Goal: Task Accomplishment & Management: Manage account settings

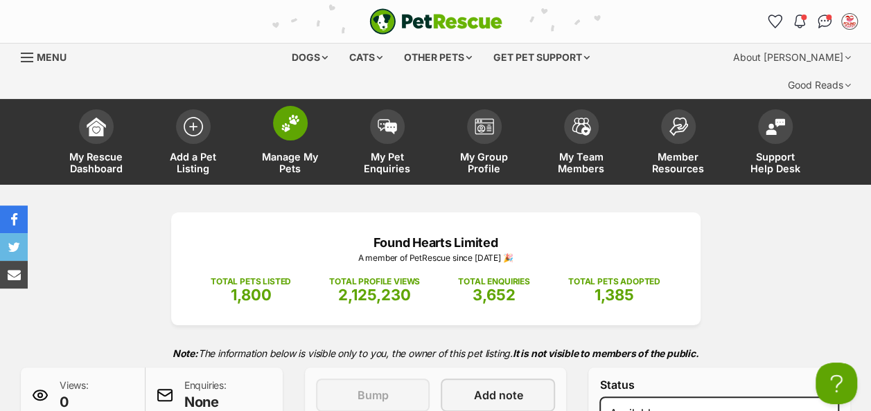
click at [304, 106] on span at bounding box center [290, 123] width 35 height 35
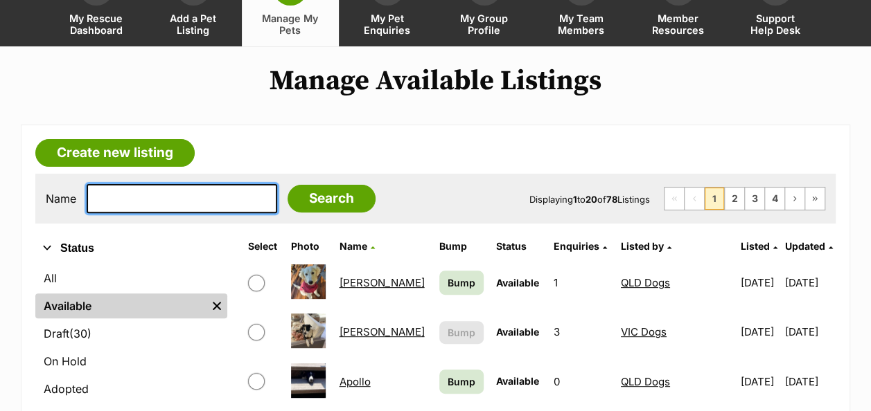
click at [163, 184] on input "text" at bounding box center [182, 198] width 190 height 29
type input "izzy"
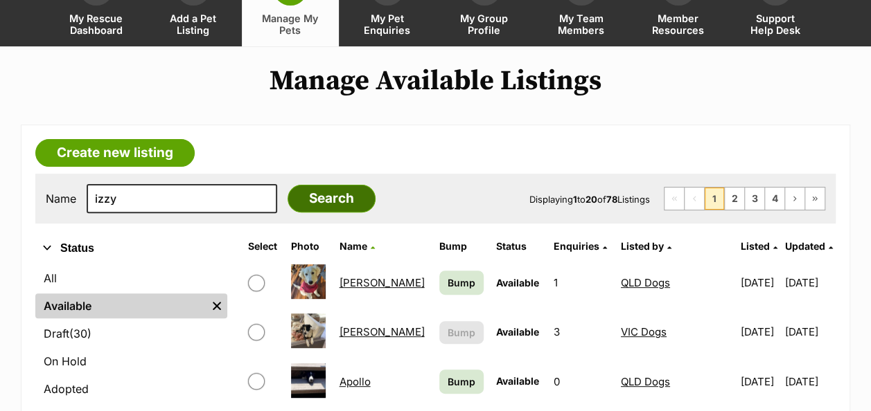
click at [309, 185] on input "Search" at bounding box center [331, 199] width 88 height 28
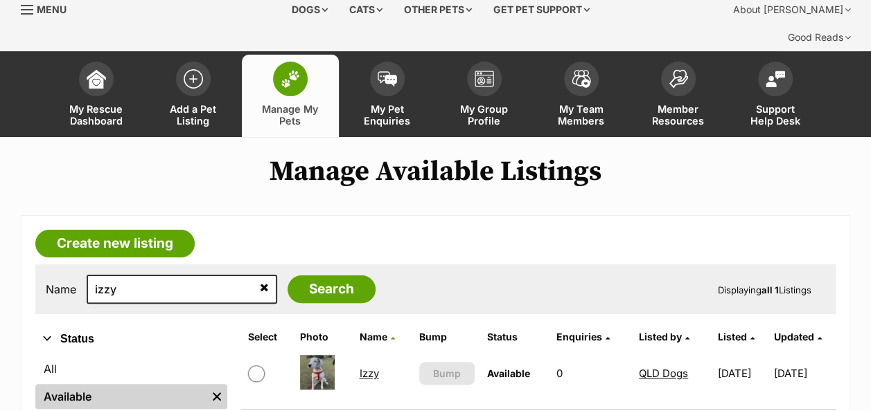
scroll to position [69, 0]
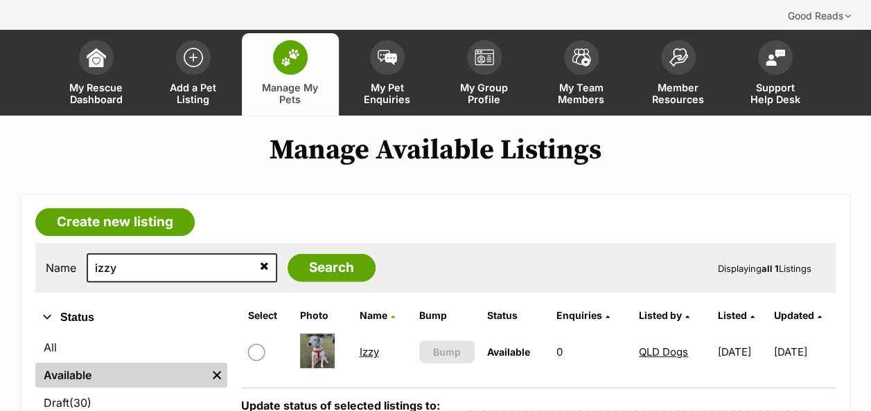
click at [364, 346] on link "Izzy" at bounding box center [368, 352] width 19 height 13
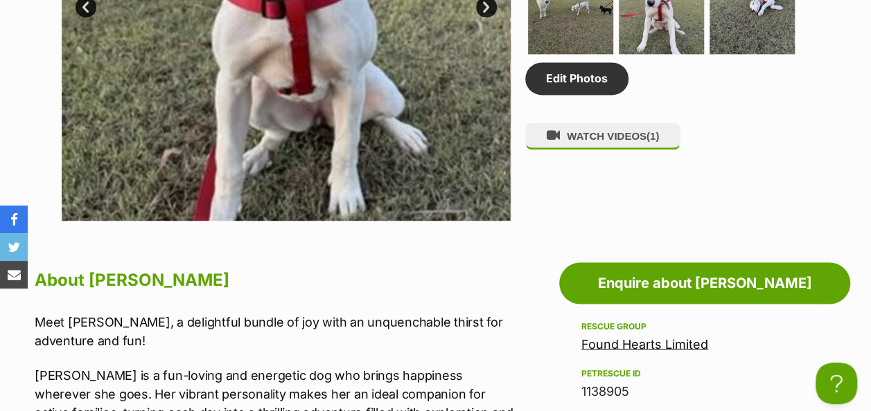
scroll to position [900, 0]
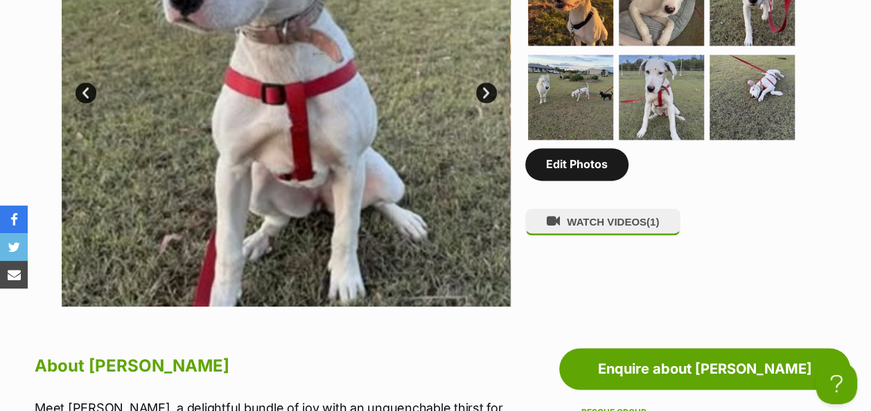
click at [567, 148] on link "Edit Photos" at bounding box center [576, 164] width 103 height 32
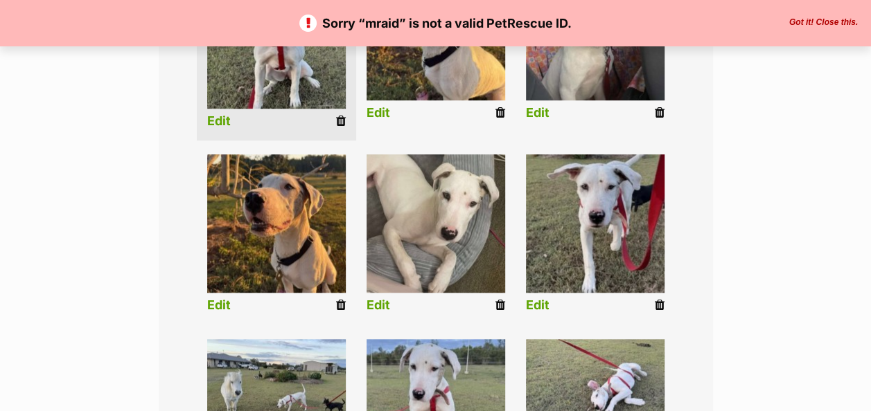
scroll to position [485, 0]
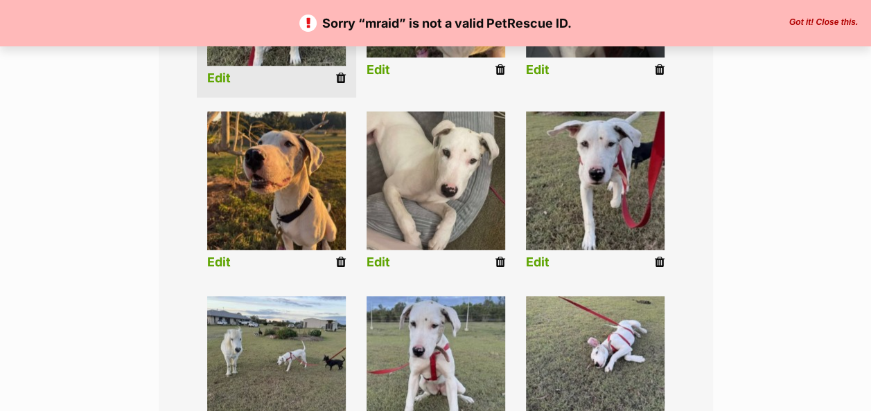
click at [662, 256] on icon at bounding box center [660, 262] width 10 height 12
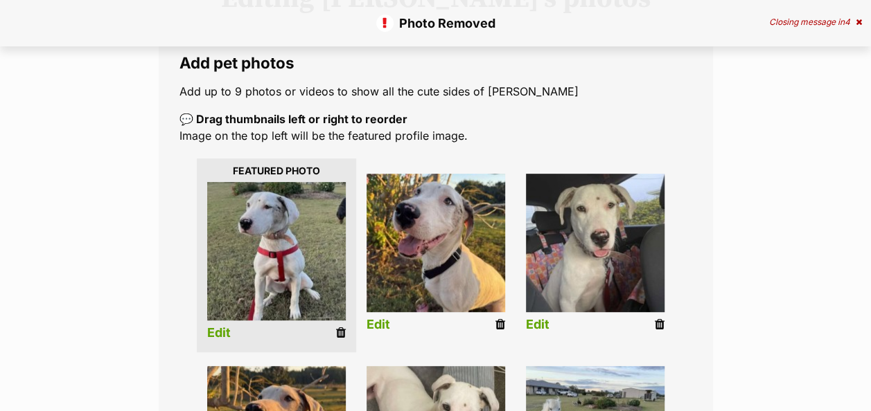
scroll to position [416, 0]
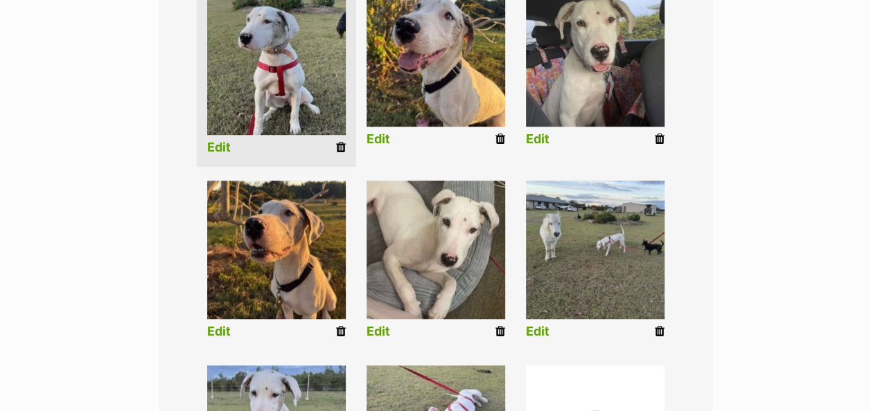
click at [499, 326] on icon at bounding box center [500, 332] width 10 height 12
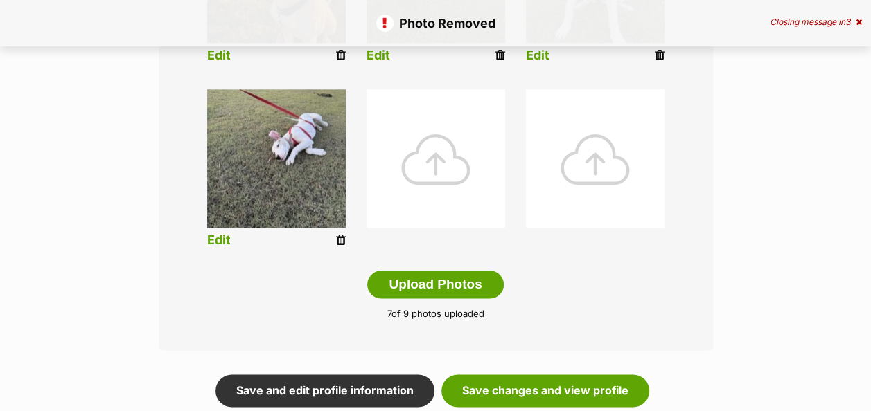
scroll to position [693, 0]
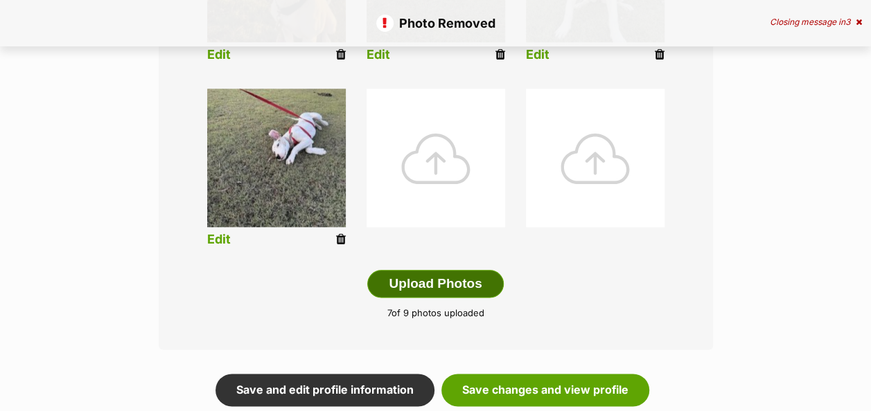
click at [451, 270] on button "Upload Photos" at bounding box center [435, 284] width 136 height 28
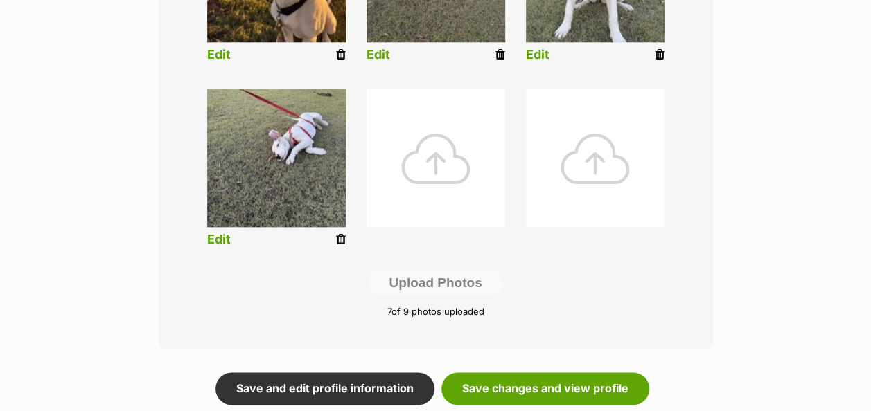
click at [427, 129] on div at bounding box center [435, 158] width 139 height 139
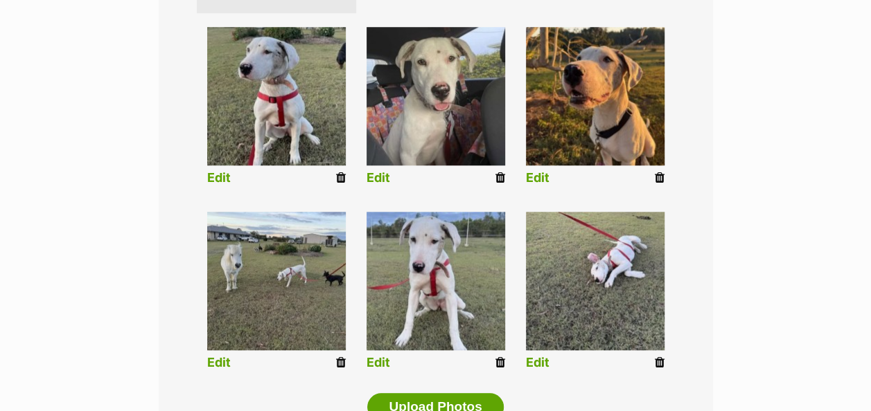
scroll to position [632, 0]
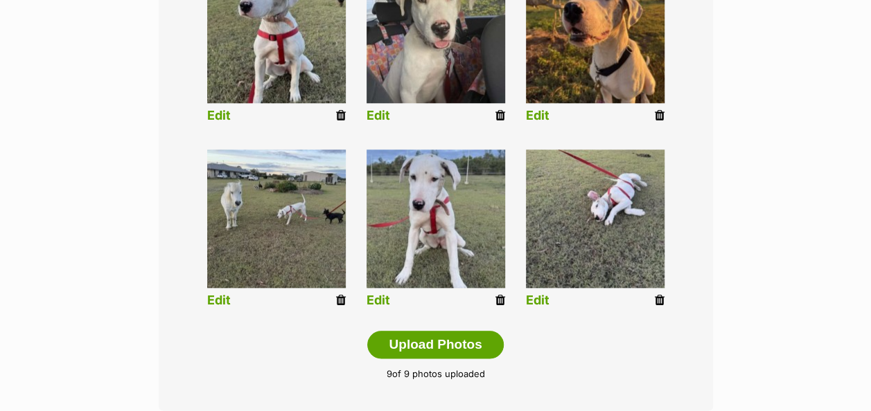
click at [661, 294] on icon at bounding box center [660, 300] width 10 height 12
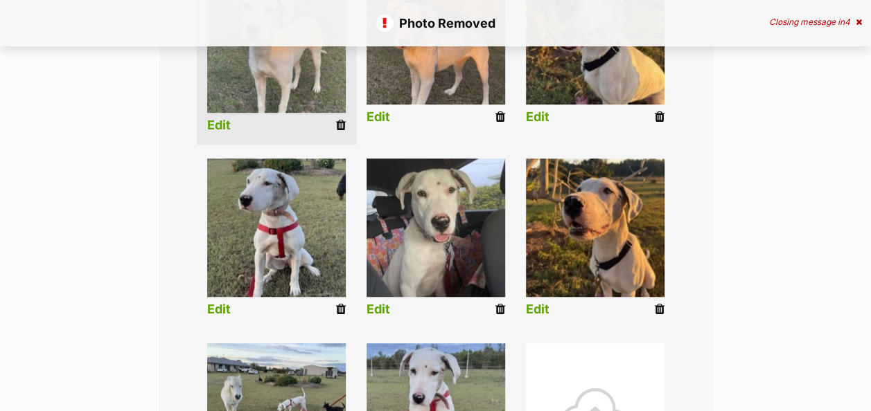
scroll to position [554, 0]
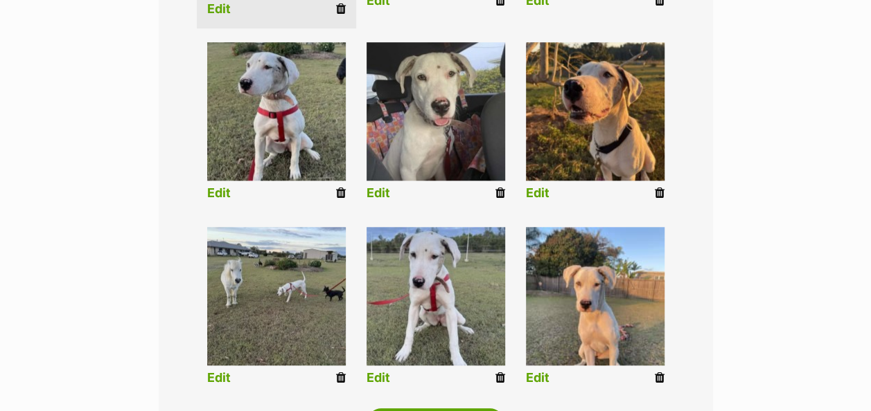
click at [659, 381] on div "Add pet photos Add up to 9 photos or videos to show all the cute sides of Izzy …" at bounding box center [436, 98] width 554 height 779
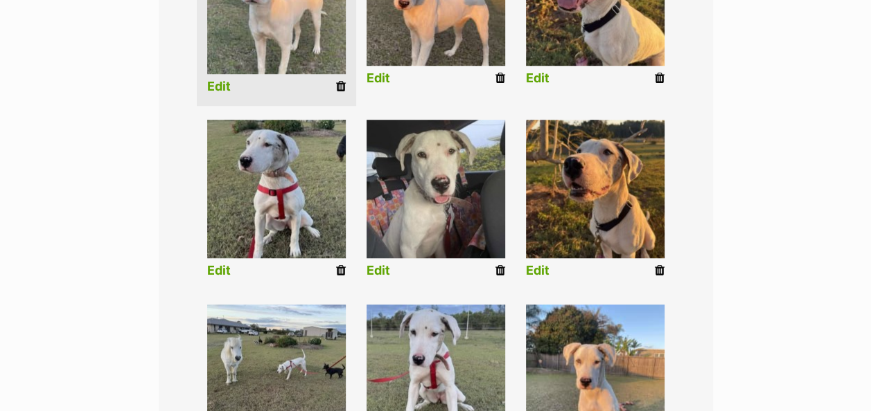
scroll to position [485, 0]
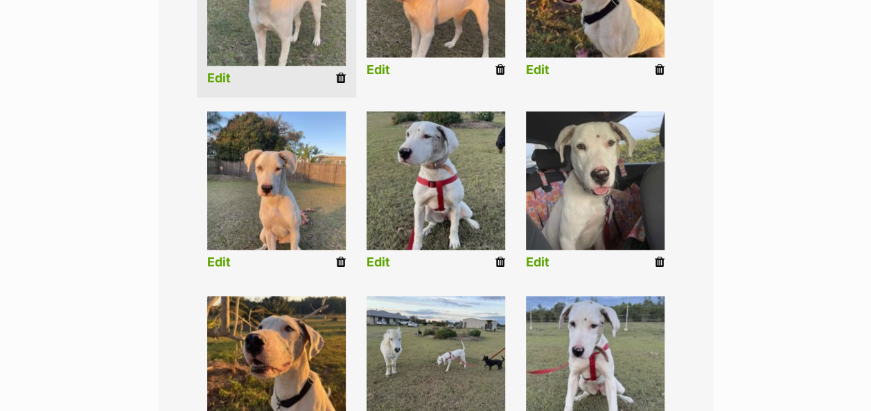
click at [226, 256] on link "Edit" at bounding box center [219, 263] width 24 height 15
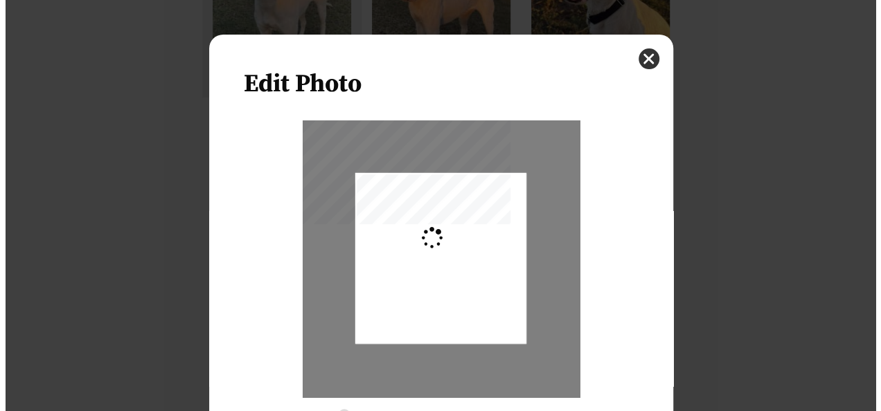
scroll to position [0, 0]
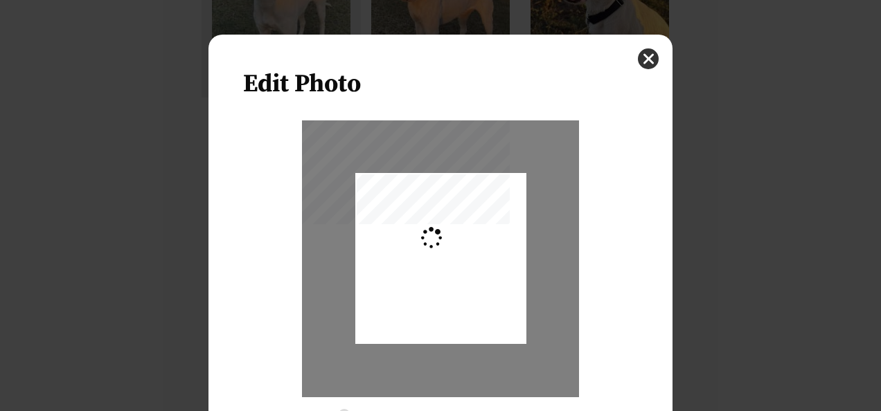
type input "0.2744"
drag, startPoint x: 467, startPoint y: 254, endPoint x: 619, endPoint y: 236, distance: 152.8
click at [463, 242] on div "Dialog Window - Close (Press escape to close)" at bounding box center [440, 247] width 171 height 228
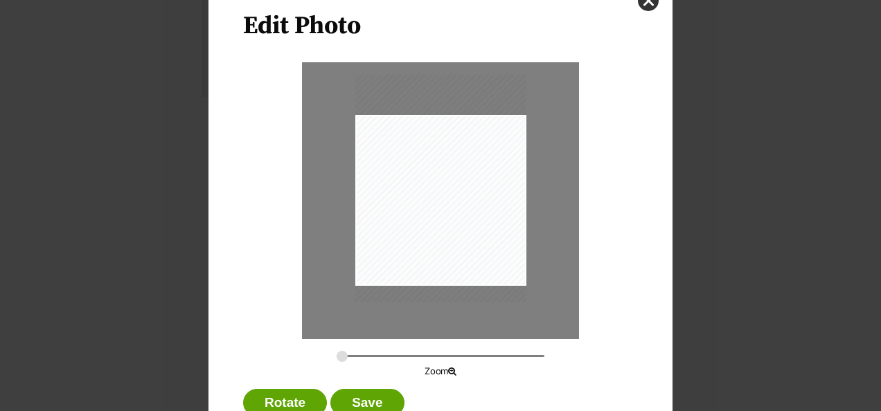
scroll to position [105, 0]
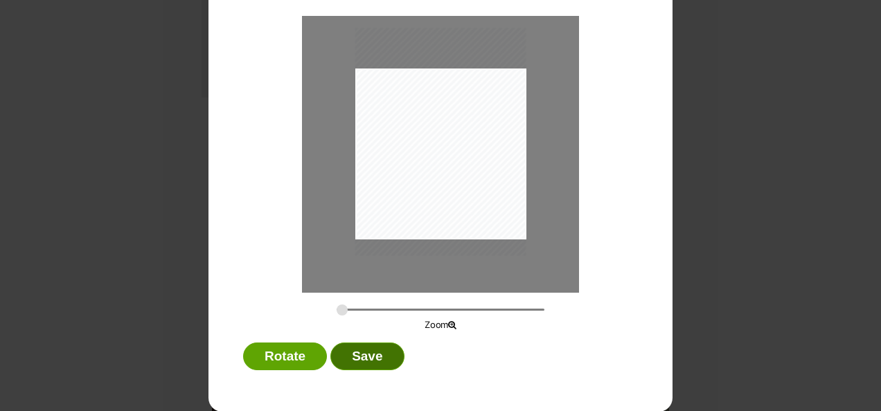
click at [366, 353] on button "Save" at bounding box center [366, 357] width 73 height 28
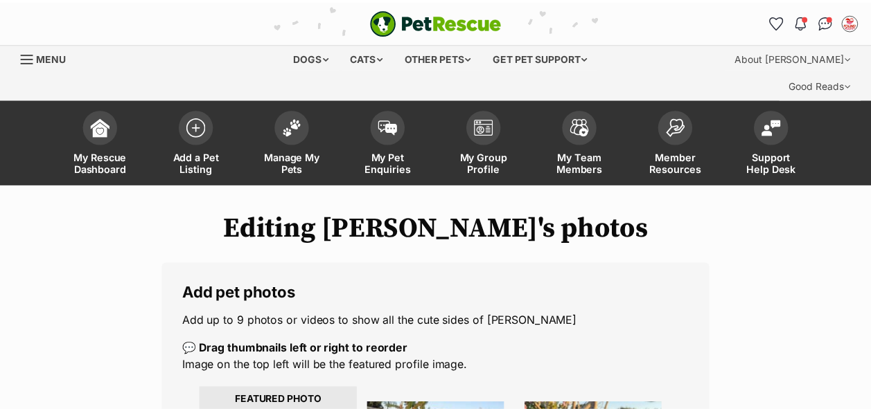
scroll to position [485, 0]
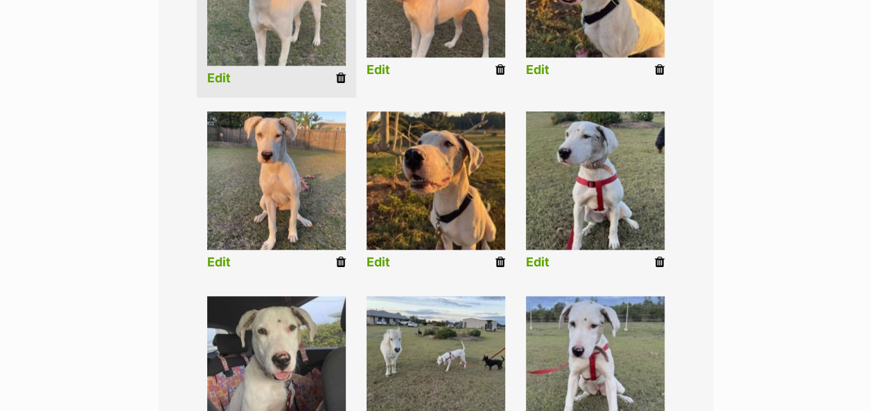
click at [389, 256] on link "Edit" at bounding box center [378, 263] width 24 height 15
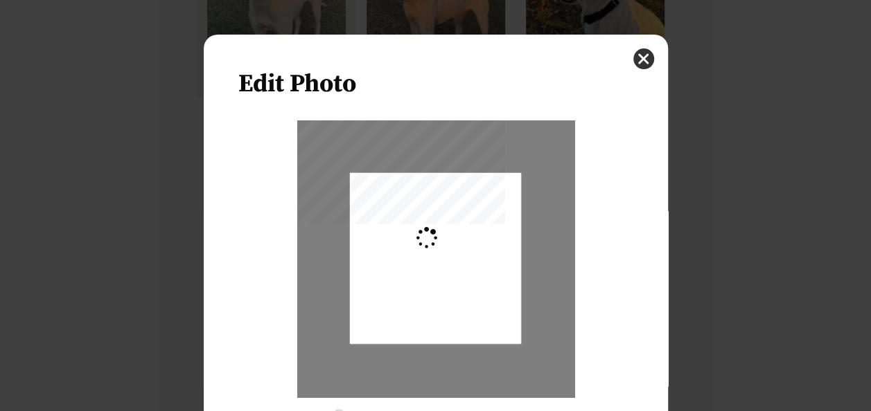
type input "0.2744"
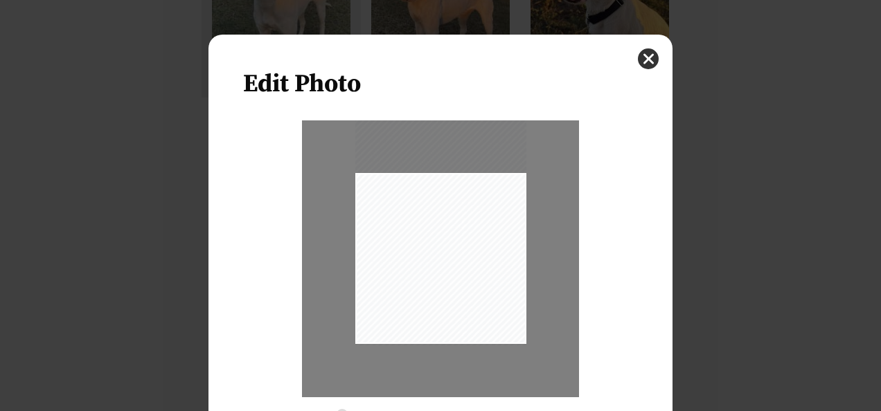
drag, startPoint x: 399, startPoint y: 234, endPoint x: 401, endPoint y: 213, distance: 20.9
click at [401, 213] on div "Dialog Window - Close (Press escape to close)" at bounding box center [440, 232] width 171 height 228
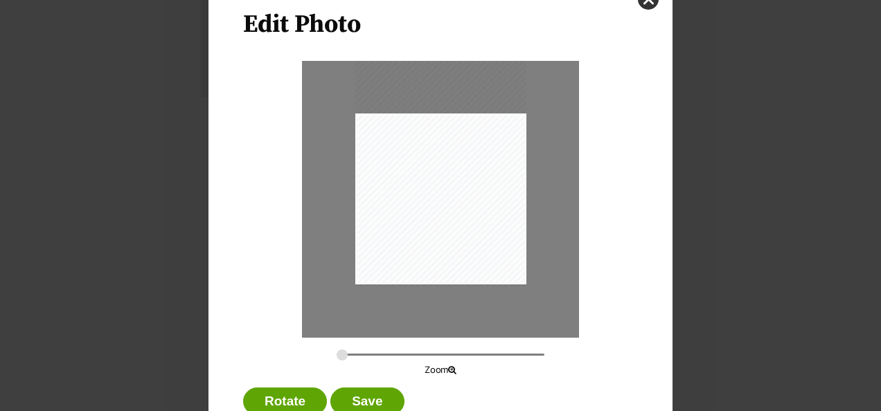
scroll to position [105, 0]
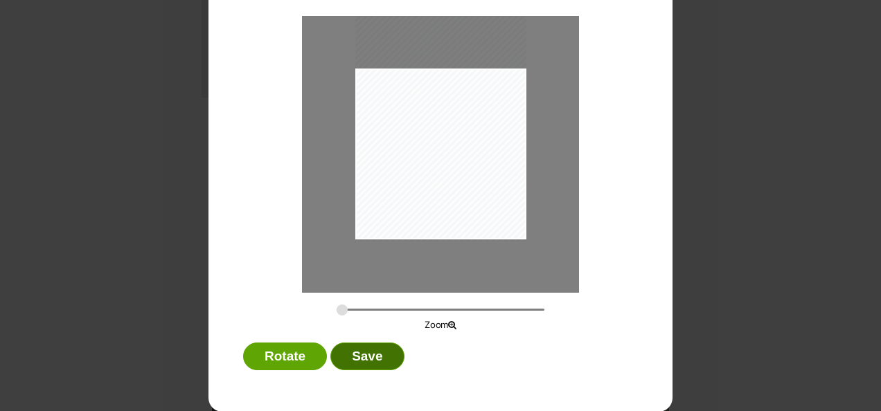
click at [344, 359] on button "Save" at bounding box center [366, 357] width 73 height 28
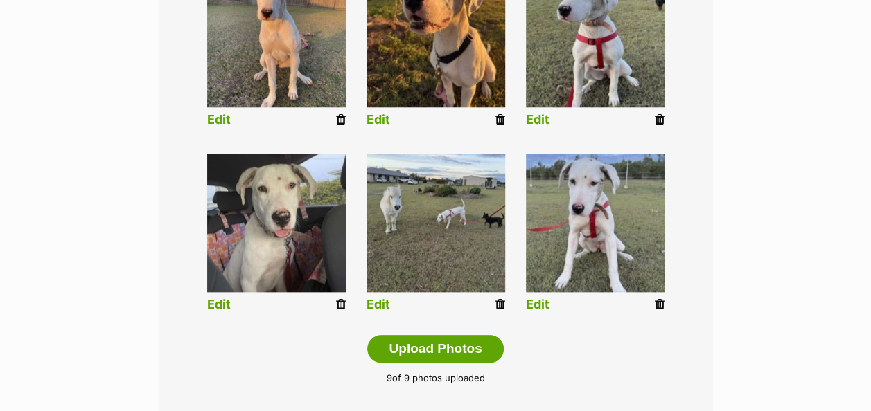
scroll to position [693, 0]
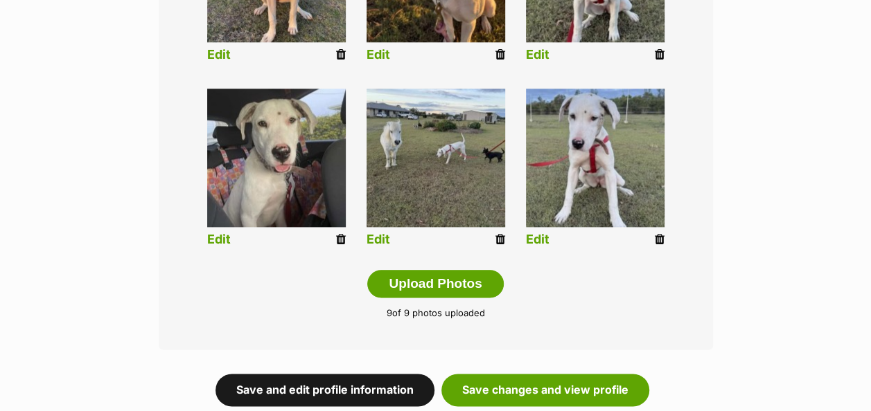
click at [360, 374] on link "Save and edit profile information" at bounding box center [324, 390] width 219 height 32
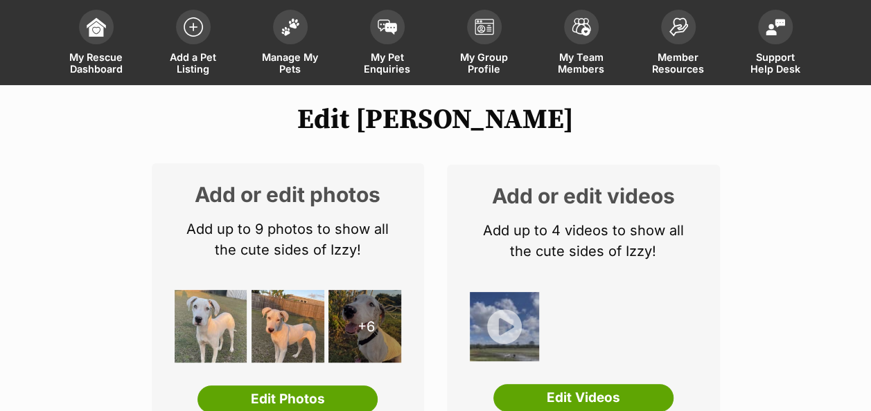
scroll to position [208, 0]
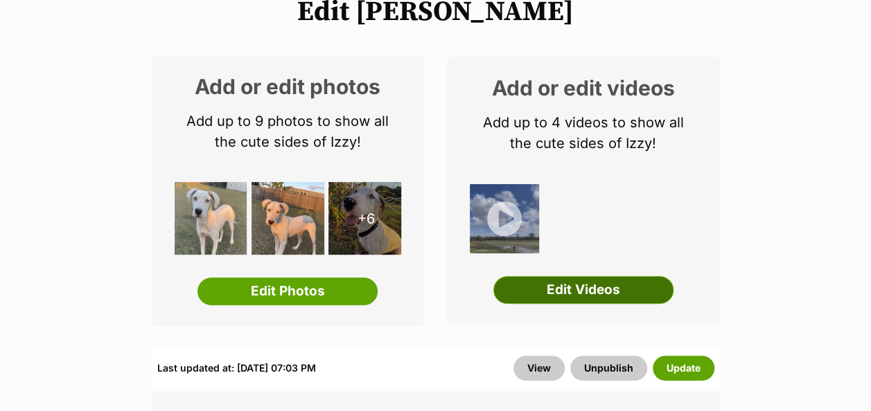
click at [552, 276] on link "Edit Videos" at bounding box center [583, 290] width 180 height 28
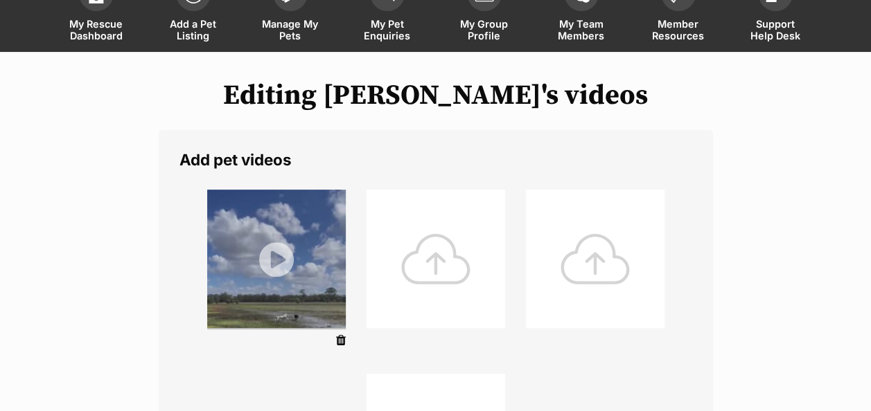
scroll to position [139, 0]
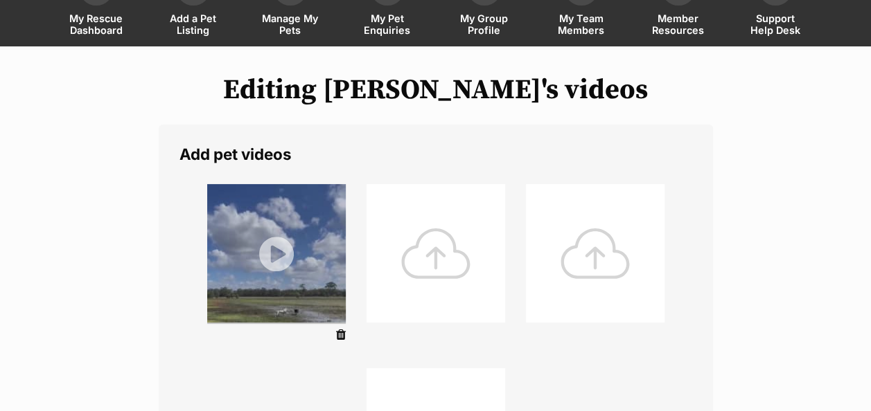
click at [429, 229] on div at bounding box center [435, 253] width 139 height 139
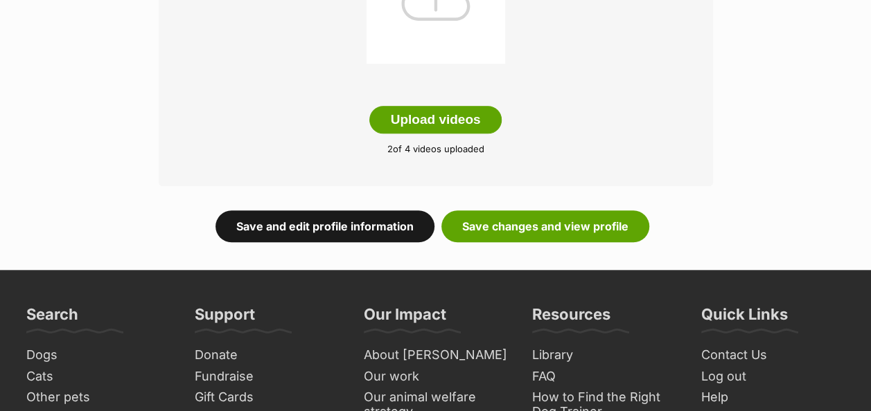
scroll to position [693, 0]
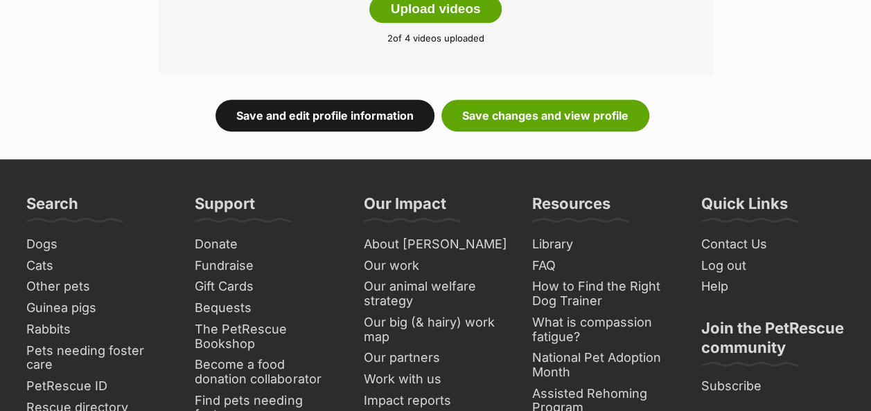
click at [308, 100] on link "Save and edit profile information" at bounding box center [324, 116] width 219 height 32
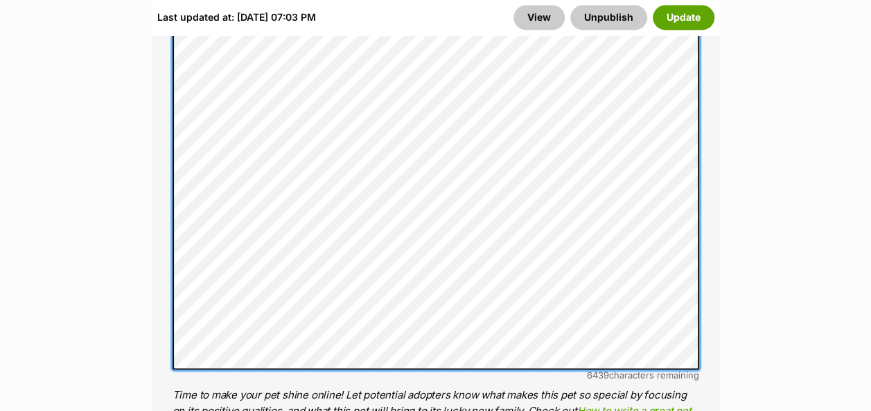
scroll to position [1385, 0]
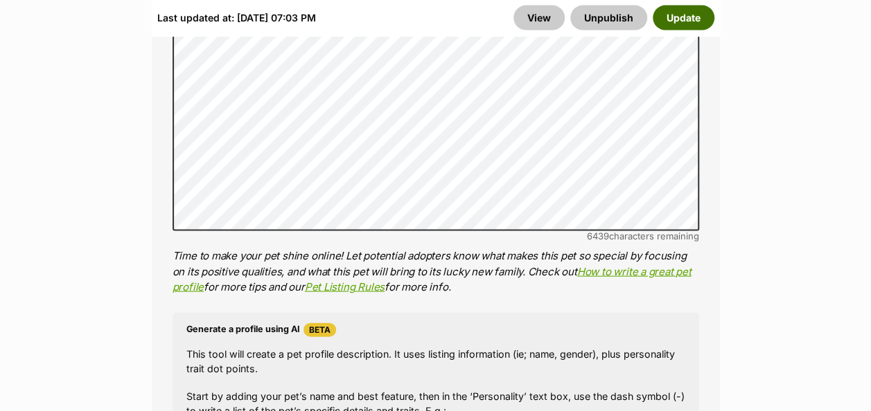
click at [679, 19] on button "Update" at bounding box center [683, 17] width 62 height 25
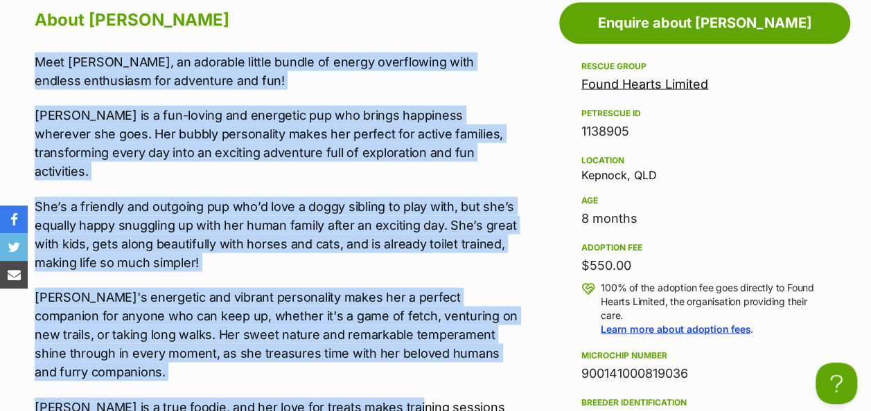
scroll to position [1385, 0]
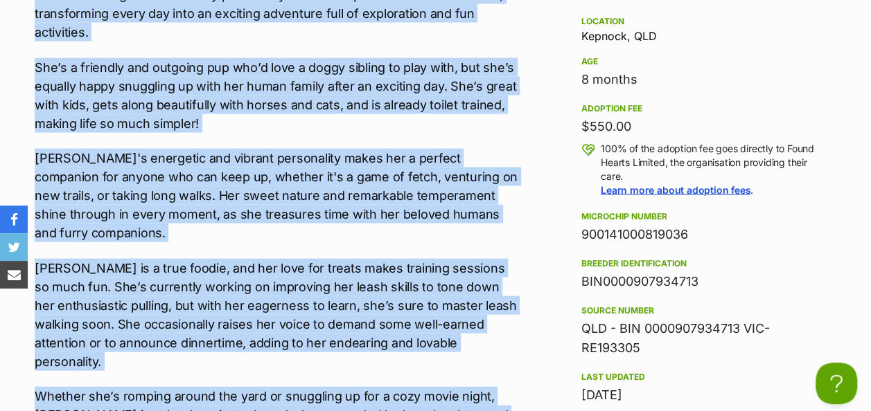
drag, startPoint x: 35, startPoint y: 107, endPoint x: 490, endPoint y: 377, distance: 529.2
click at [490, 377] on div "Meet [PERSON_NAME], an adorable little bundle of energy overflowing with endles…" at bounding box center [276, 187] width 483 height 549
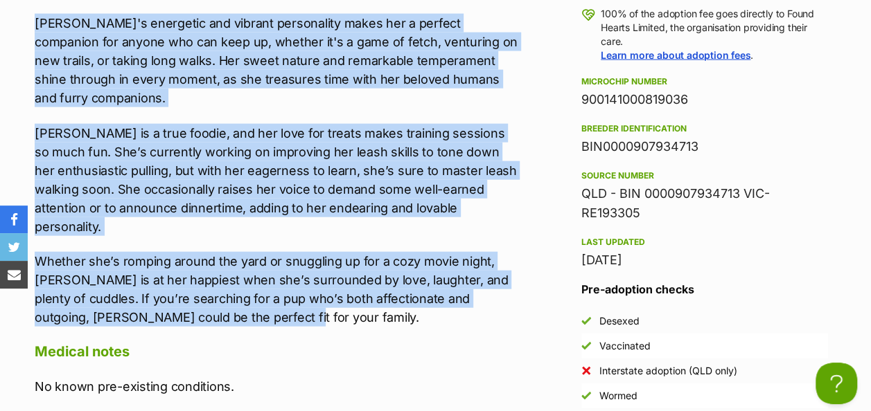
scroll to position [1662, 0]
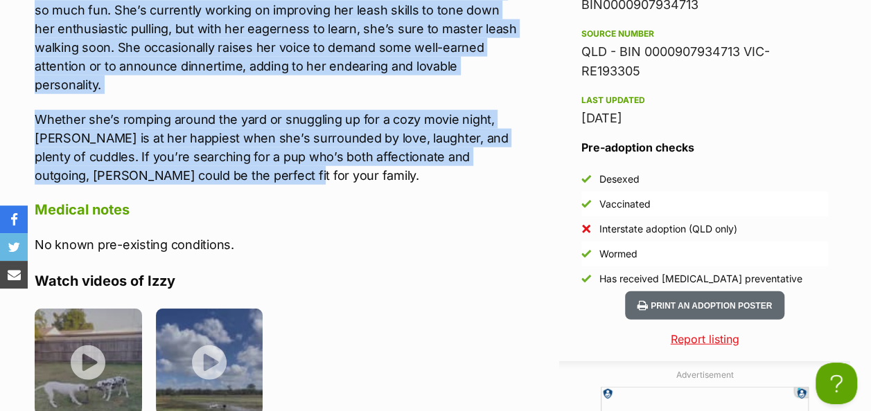
copy div "Meet Izzy, an adorable little bundle of energy overflowing with endless enthusi…"
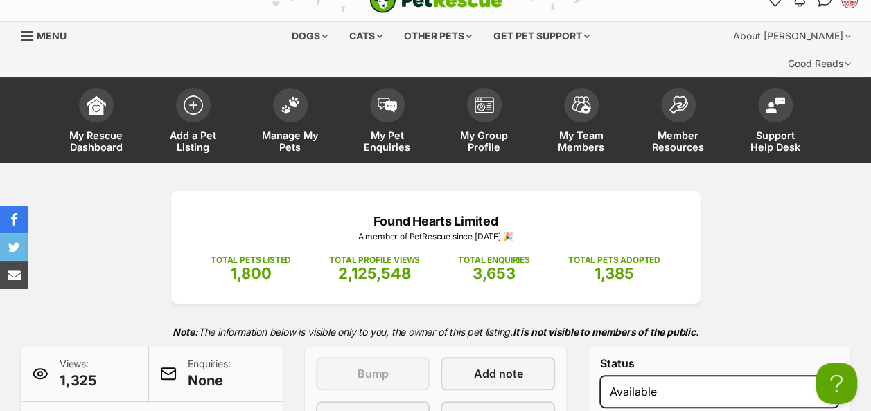
scroll to position [0, 0]
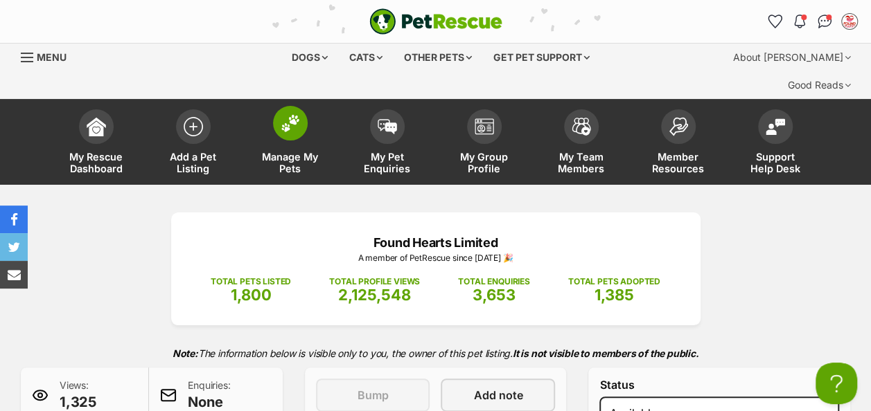
click at [281, 114] on img at bounding box center [290, 123] width 19 height 18
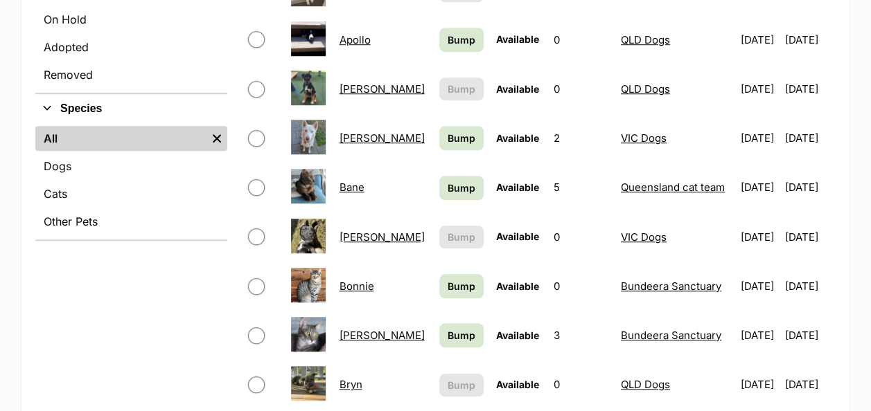
scroll to position [554, 0]
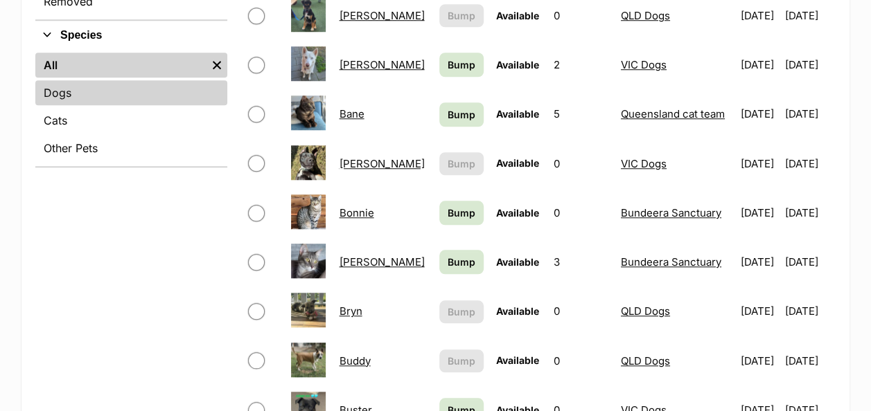
click at [97, 80] on link "Dogs" at bounding box center [131, 92] width 192 height 25
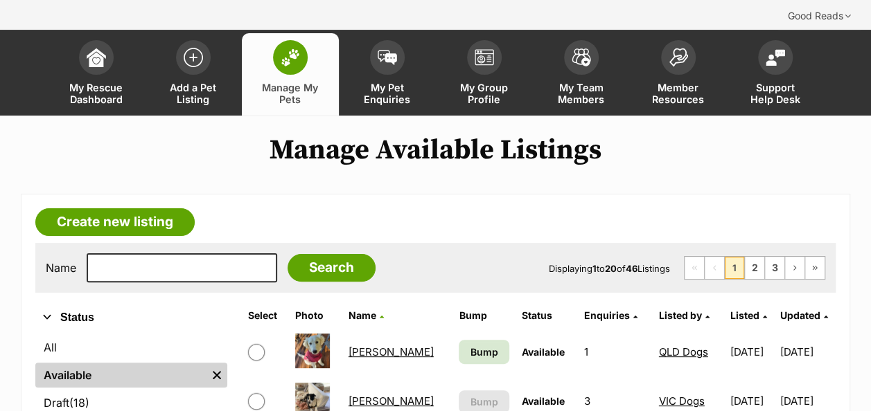
scroll to position [208, 0]
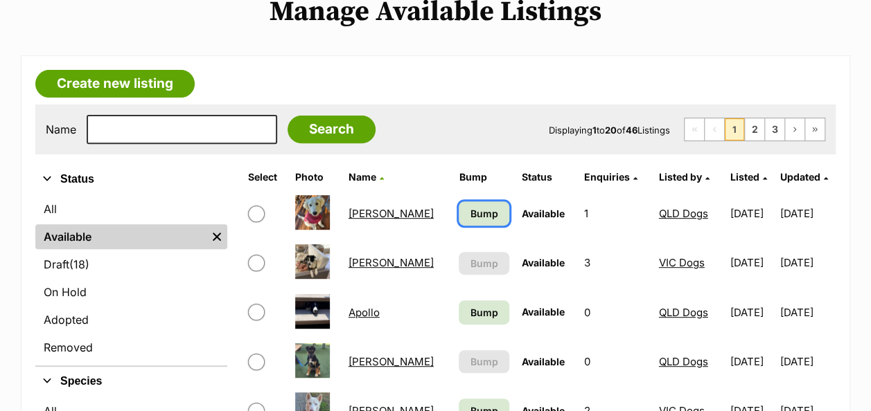
click at [459, 202] on link "Bump" at bounding box center [484, 214] width 50 height 24
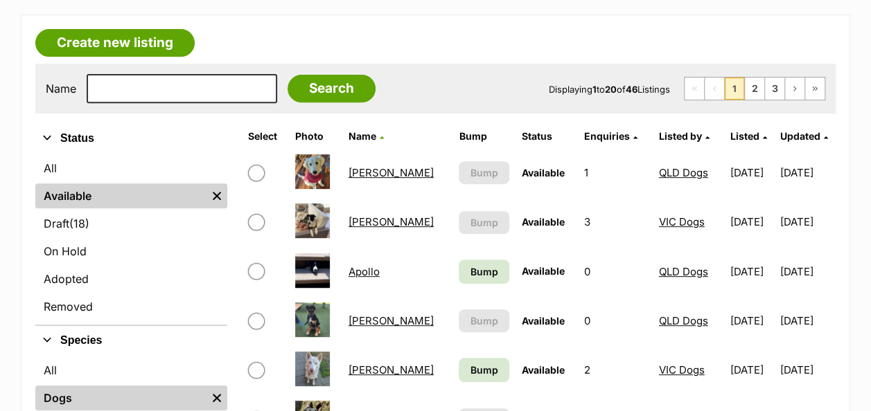
scroll to position [277, 0]
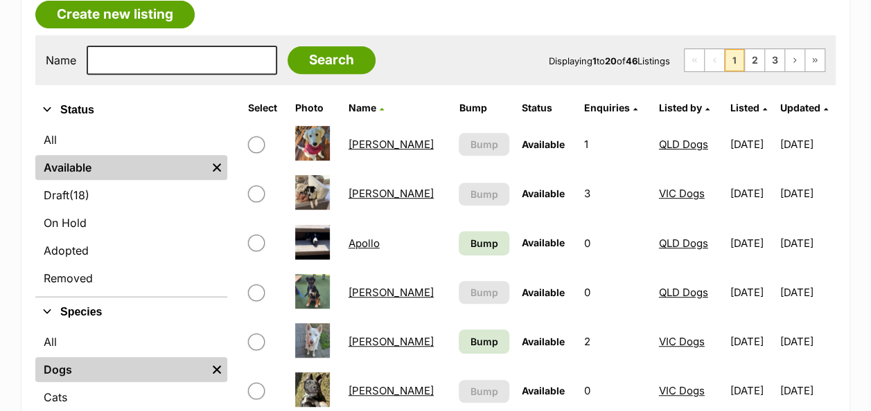
click at [372, 237] on link "Apollo" at bounding box center [363, 243] width 31 height 13
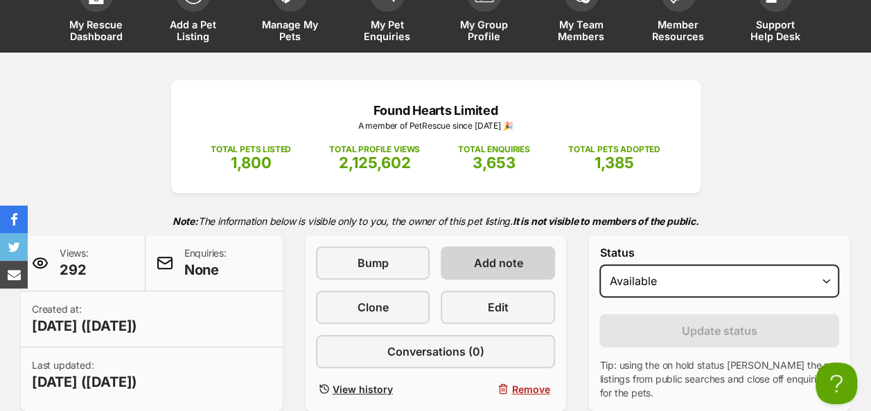
scroll to position [208, 0]
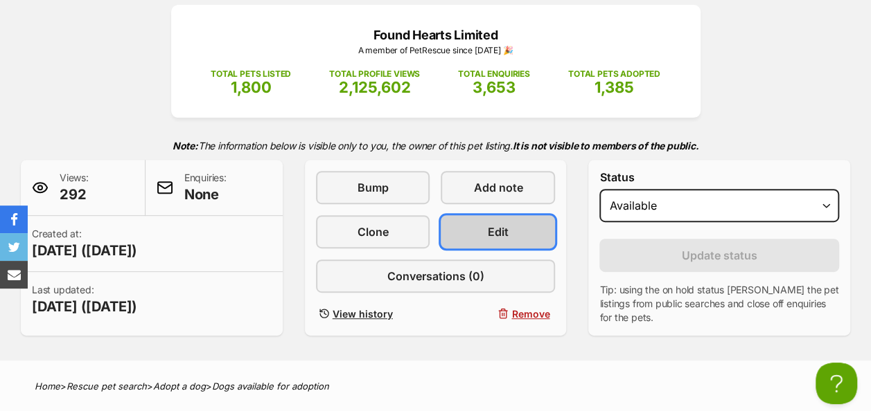
click at [481, 215] on link "Edit" at bounding box center [498, 231] width 114 height 33
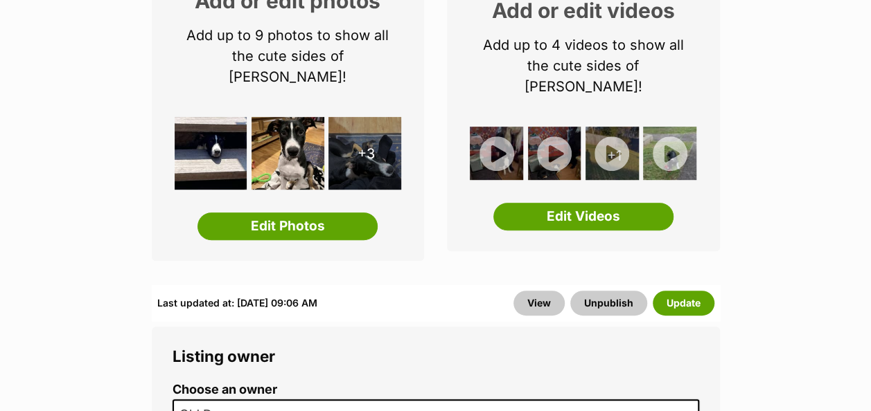
scroll to position [416, 0]
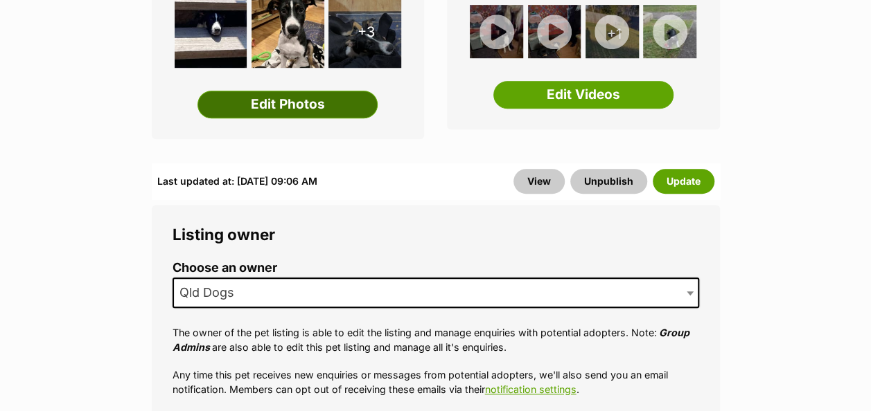
click at [350, 91] on link "Edit Photos" at bounding box center [287, 105] width 180 height 28
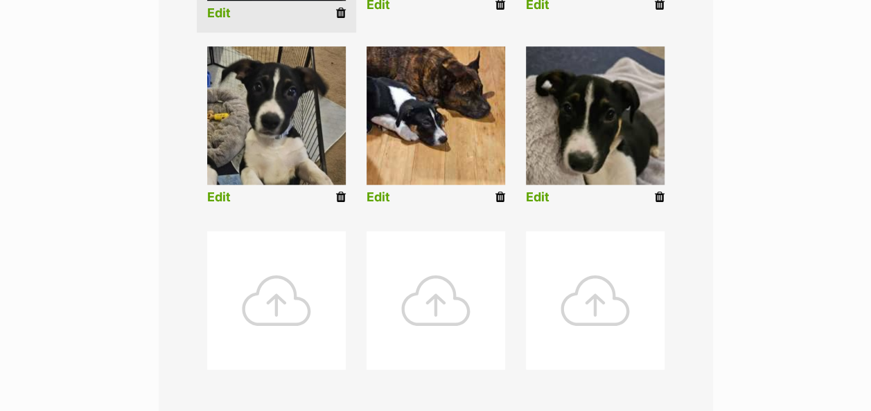
scroll to position [554, 0]
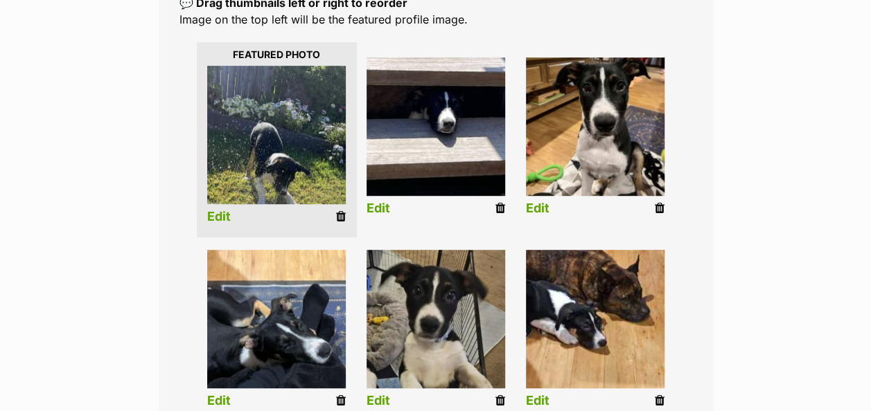
scroll to position [355, 0]
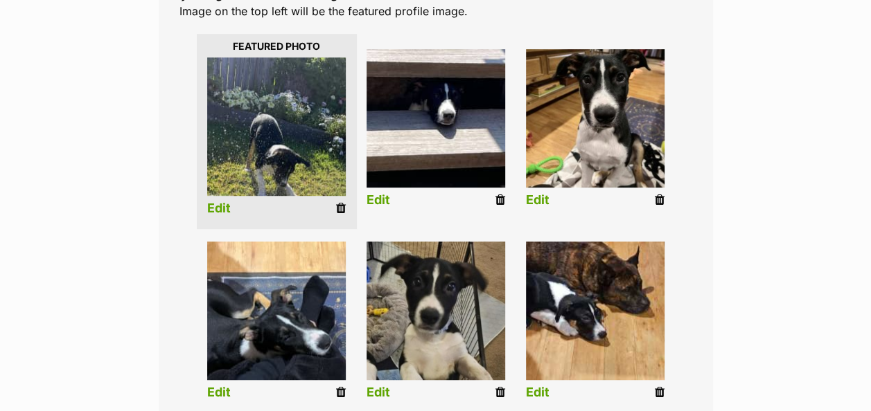
click at [218, 202] on link "Edit" at bounding box center [219, 209] width 24 height 15
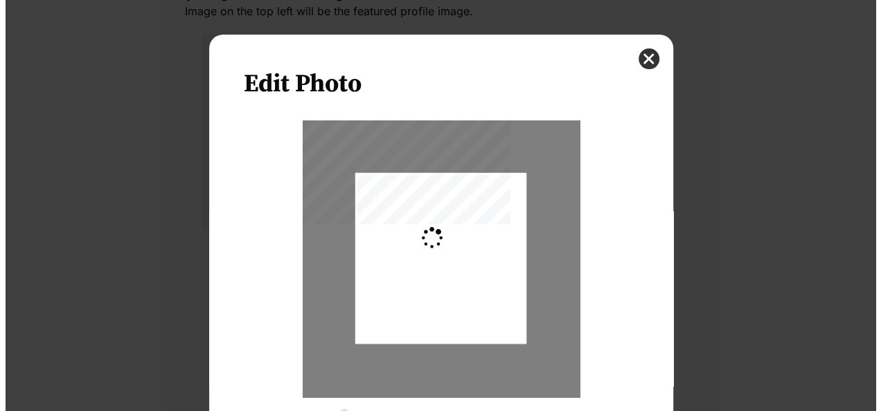
scroll to position [0, 0]
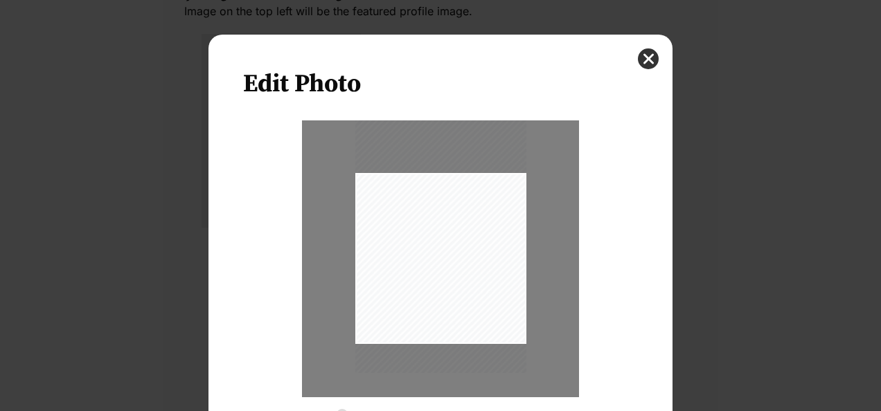
drag, startPoint x: 469, startPoint y: 285, endPoint x: 468, endPoint y: 272, distance: 13.2
click at [468, 272] on div "Dialog Window - Close (Press escape to close)" at bounding box center [440, 245] width 171 height 254
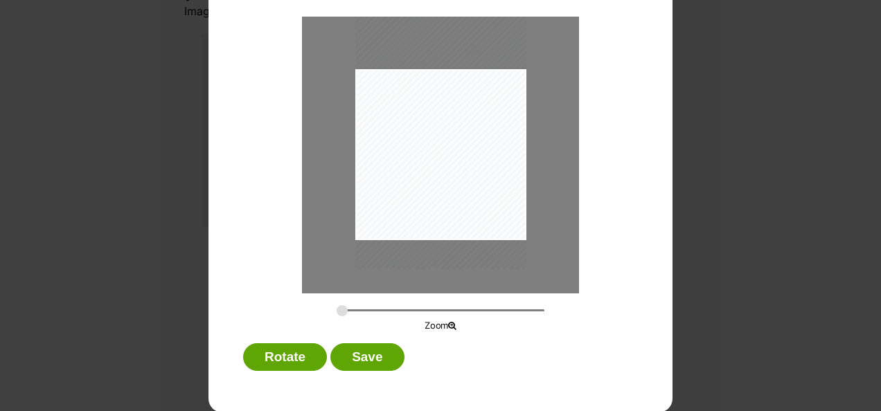
scroll to position [105, 0]
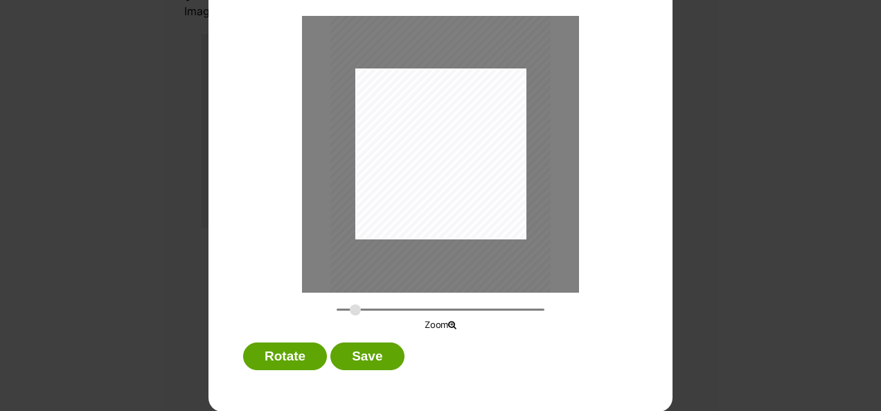
drag, startPoint x: 339, startPoint y: 310, endPoint x: 364, endPoint y: 294, distance: 30.2
type input "0.3564"
click at [350, 308] on input "Dialog Window - Close (Press escape to close)" at bounding box center [441, 309] width 208 height 13
drag, startPoint x: 411, startPoint y: 198, endPoint x: 412, endPoint y: 213, distance: 15.3
click at [412, 213] on div "Dialog Window - Close (Press escape to close)" at bounding box center [441, 153] width 222 height 330
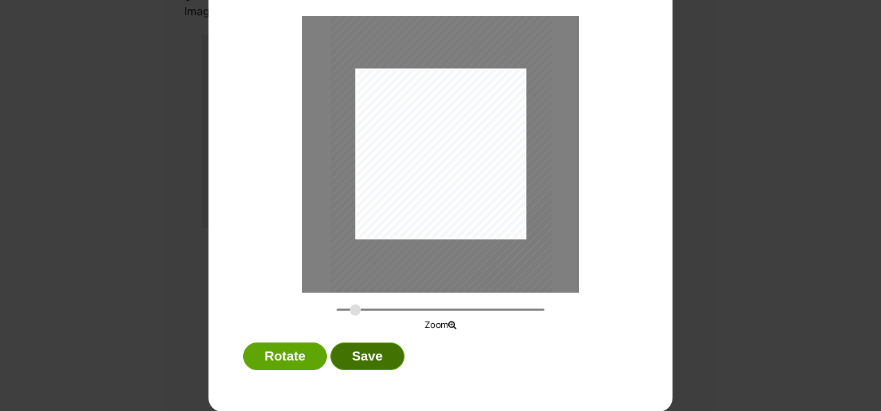
click at [362, 360] on button "Save" at bounding box center [366, 357] width 73 height 28
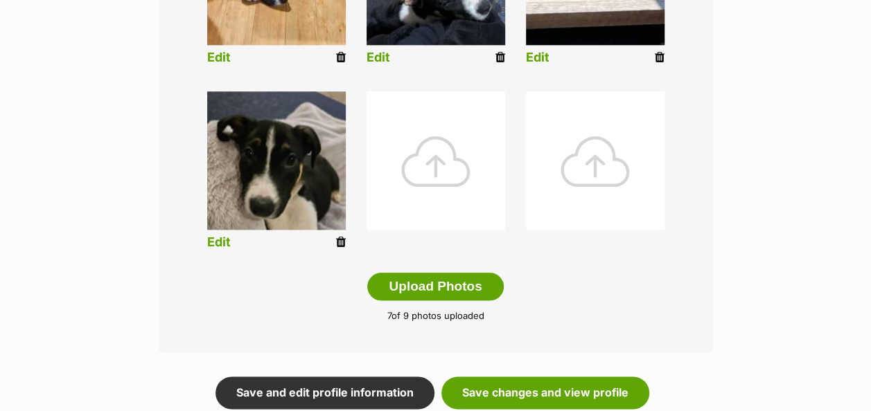
scroll to position [701, 0]
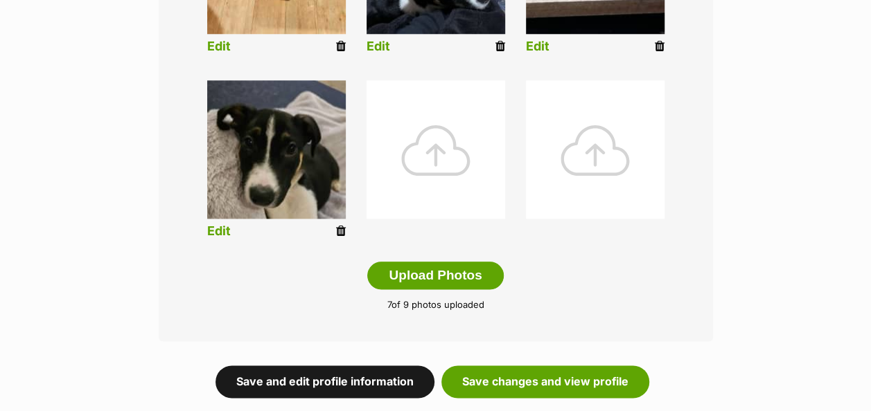
click at [347, 366] on link "Save and edit profile information" at bounding box center [324, 382] width 219 height 32
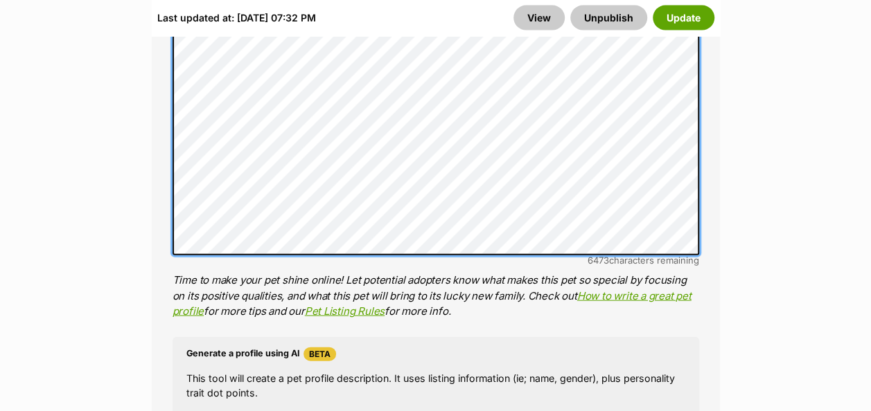
scroll to position [1385, 0]
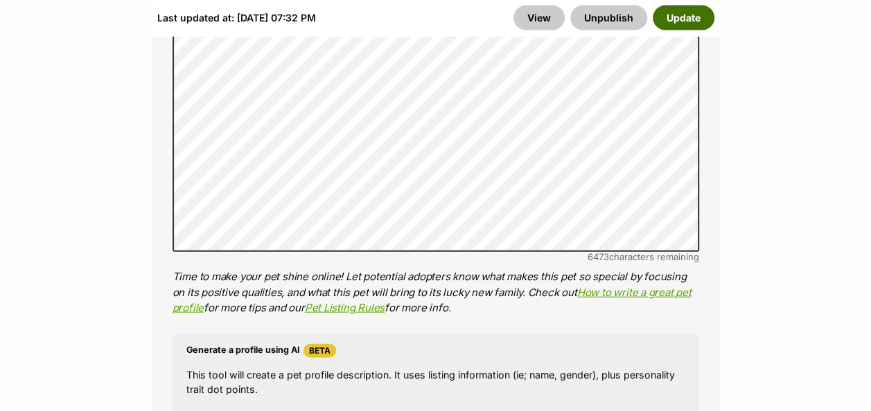
click at [675, 15] on button "Update" at bounding box center [683, 17] width 62 height 25
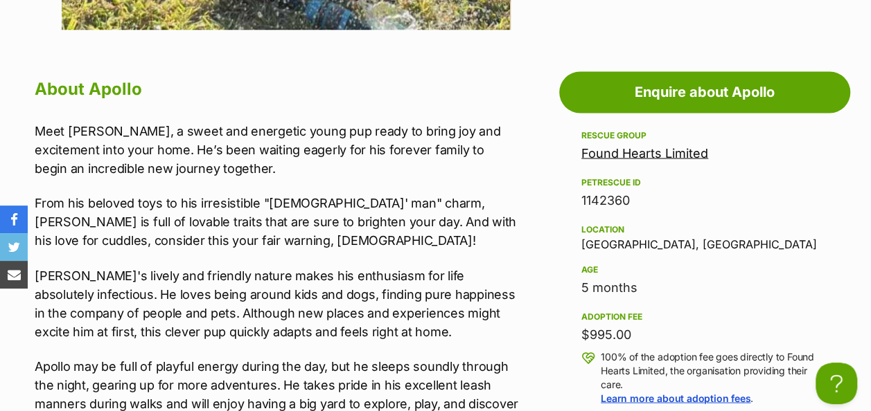
scroll to position [1316, 0]
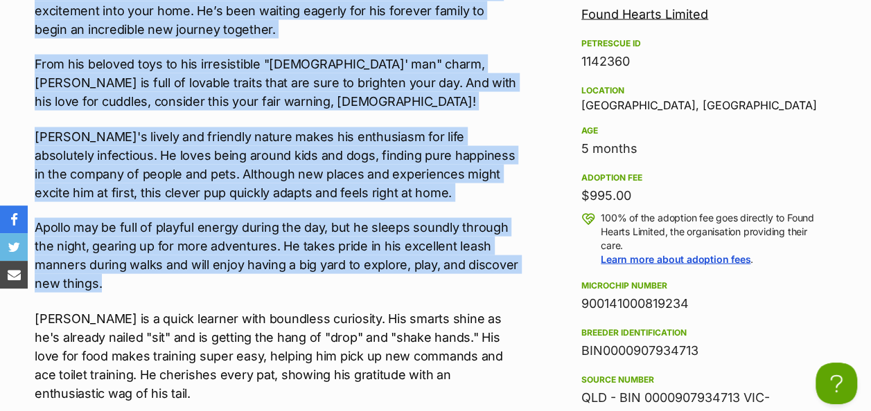
drag, startPoint x: 36, startPoint y: 111, endPoint x: 357, endPoint y: 270, distance: 358.7
click at [357, 270] on div "Meet Apollo, a sweet and energetic young pup ready to bring joy and excitement …" at bounding box center [276, 229] width 483 height 492
click at [255, 33] on div "Meet Apollo, a sweet and energetic young pup ready to bring joy and excitement …" at bounding box center [276, 229] width 483 height 492
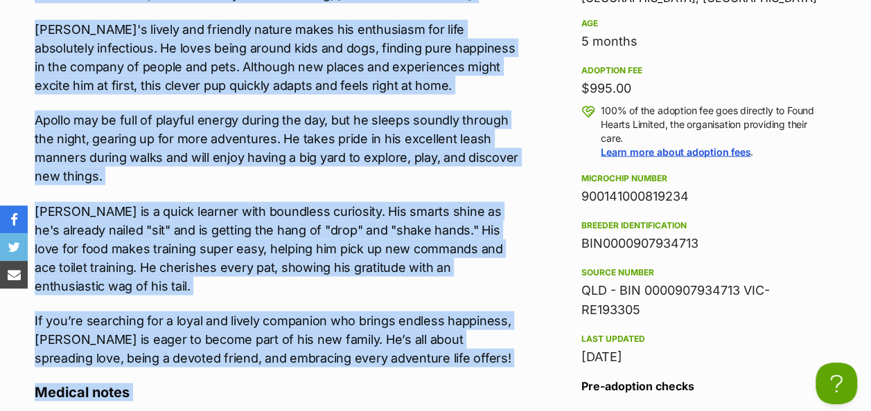
scroll to position [1437, 0]
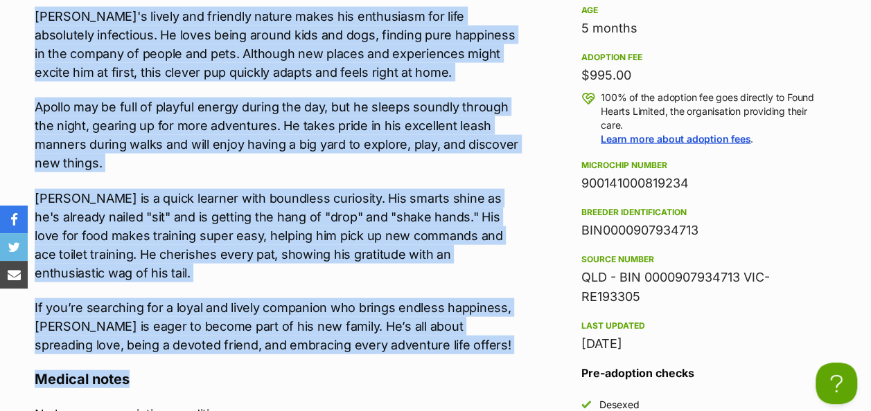
drag, startPoint x: 36, startPoint y: 111, endPoint x: 437, endPoint y: 336, distance: 459.9
click at [437, 337] on div "Meet Apollo, a sweet and energetic young pup ready to bring joy and excitement …" at bounding box center [276, 108] width 483 height 492
copy div "Meet Apollo, a sweet and energetic young pup ready to bring joy and excitement …"
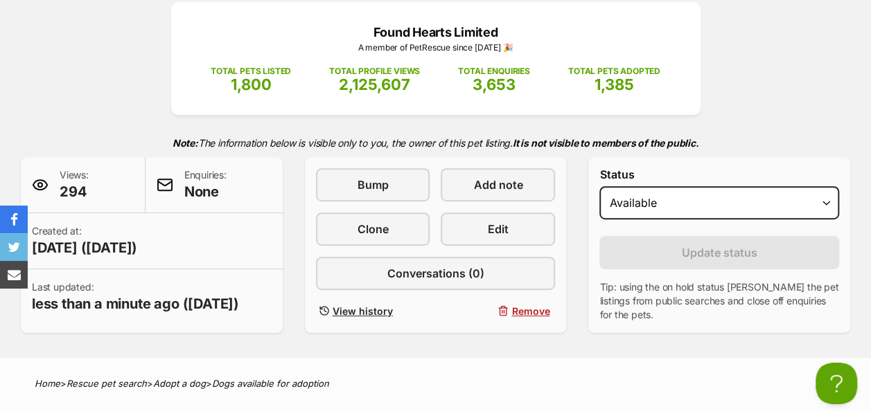
scroll to position [0, 0]
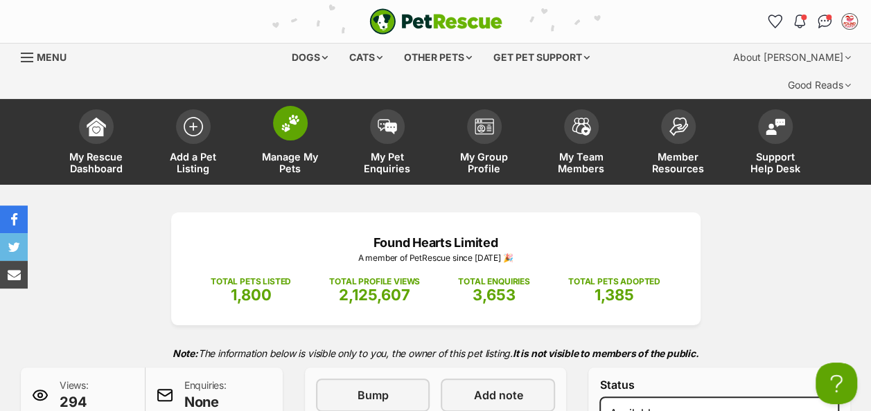
click at [297, 114] on img at bounding box center [290, 123] width 19 height 18
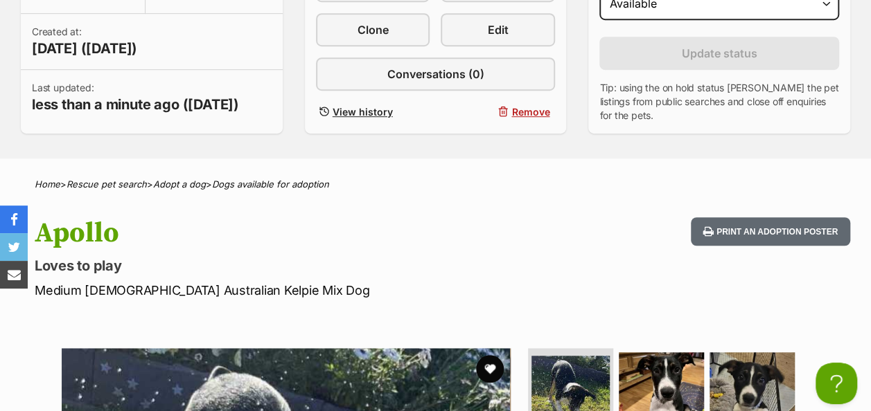
scroll to position [416, 0]
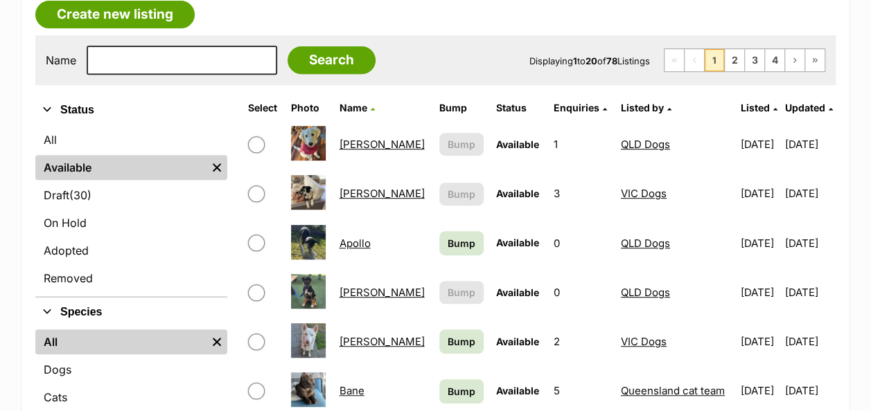
scroll to position [346, 0]
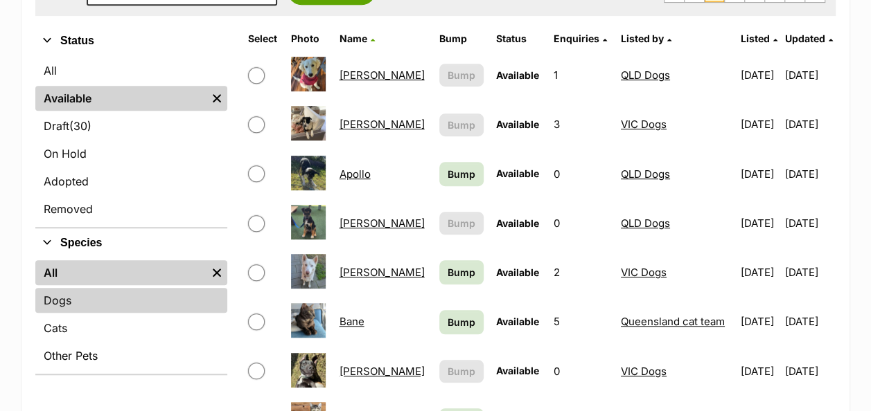
click at [150, 288] on link "Dogs" at bounding box center [131, 300] width 192 height 25
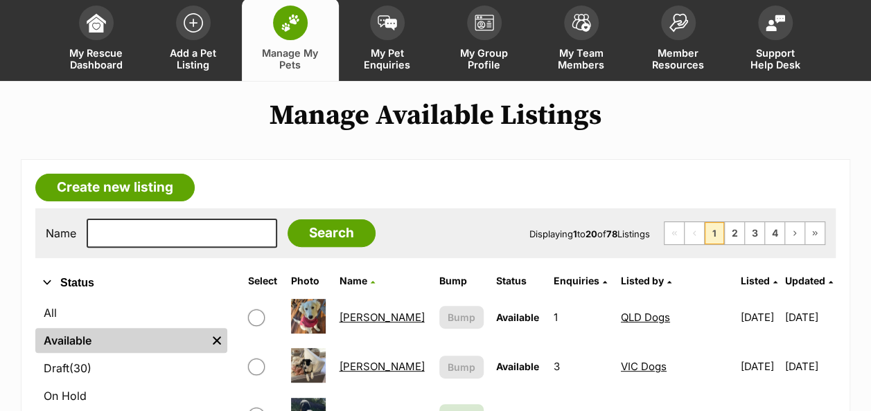
scroll to position [139, 0]
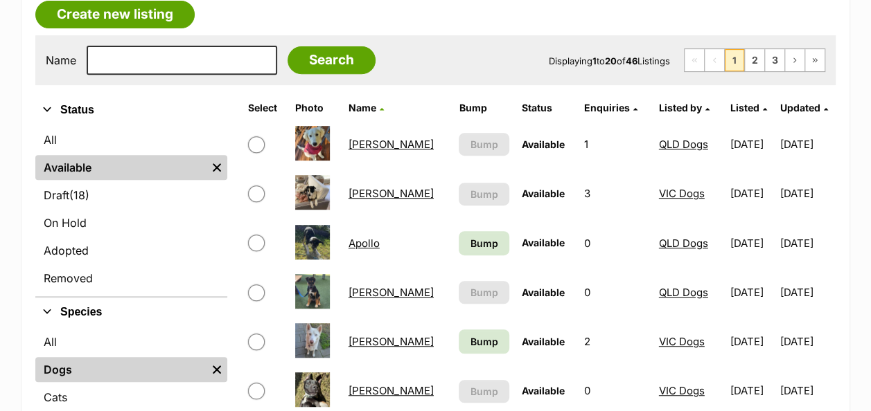
scroll to position [346, 0]
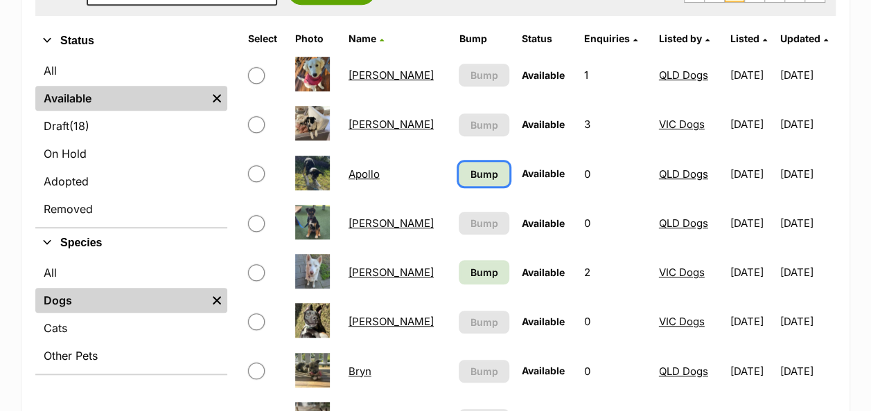
click at [470, 167] on span "Bump" at bounding box center [484, 174] width 28 height 15
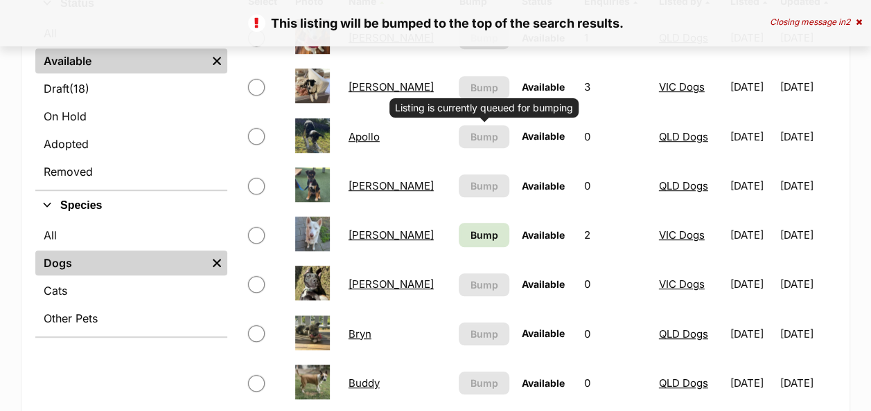
scroll to position [416, 0]
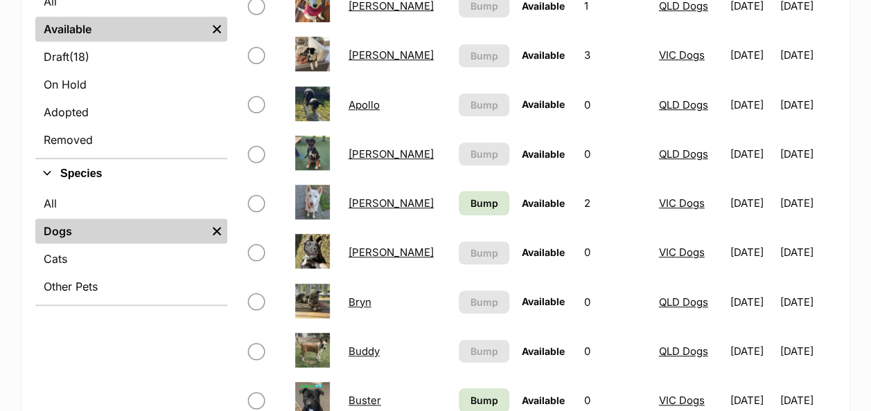
click at [355, 148] on link "[PERSON_NAME]" at bounding box center [390, 154] width 85 height 13
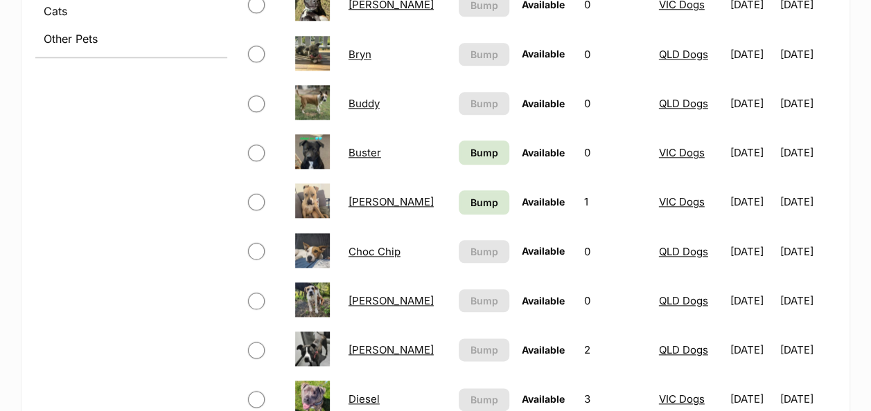
scroll to position [693, 0]
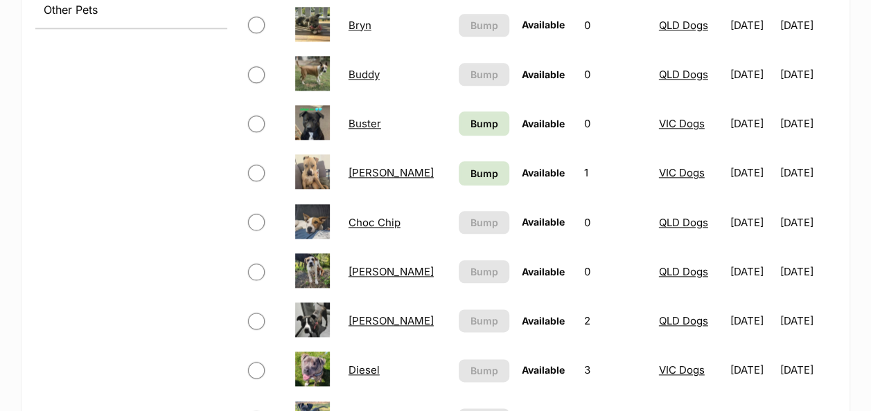
click at [377, 216] on link "Choc Chip" at bounding box center [374, 222] width 52 height 13
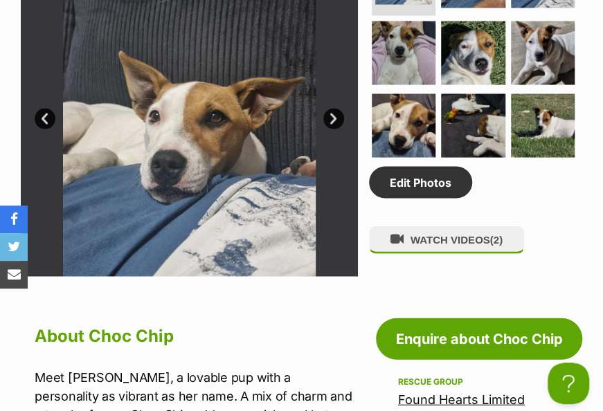
scroll to position [900, 0]
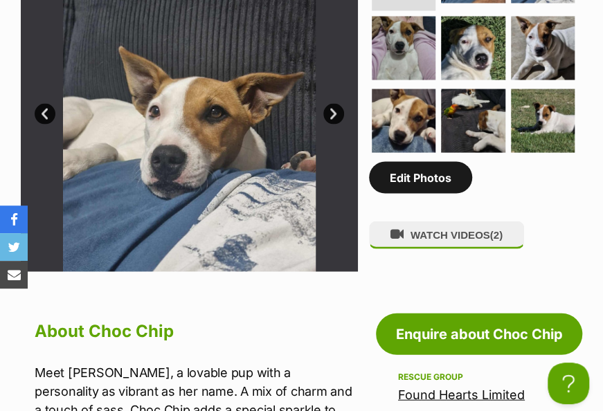
click at [414, 193] on link "Edit Photos" at bounding box center [420, 177] width 103 height 32
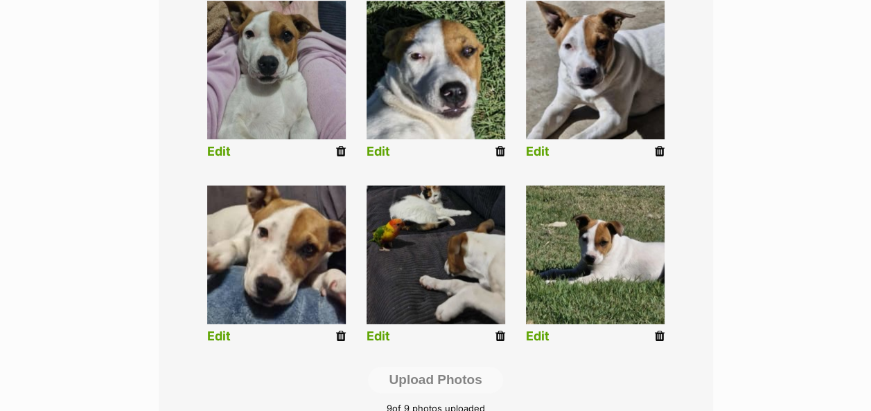
scroll to position [457, 0]
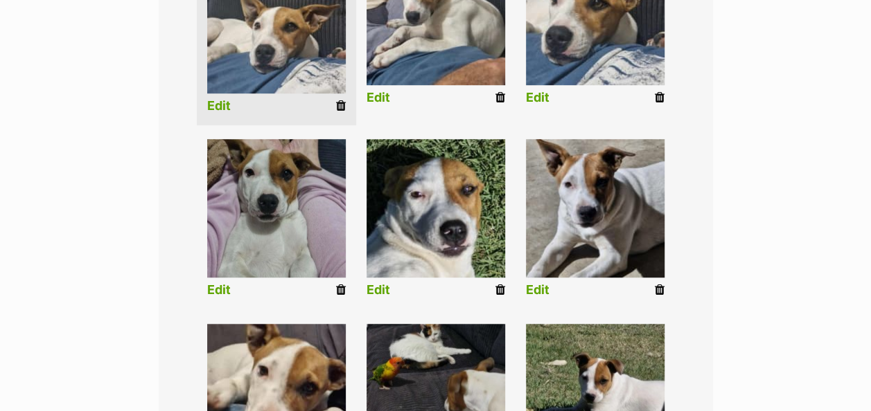
click at [503, 284] on icon at bounding box center [500, 290] width 10 height 12
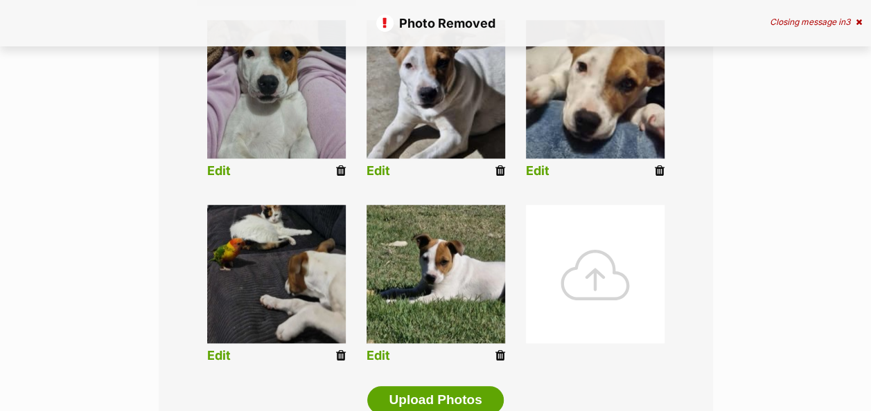
scroll to position [693, 0]
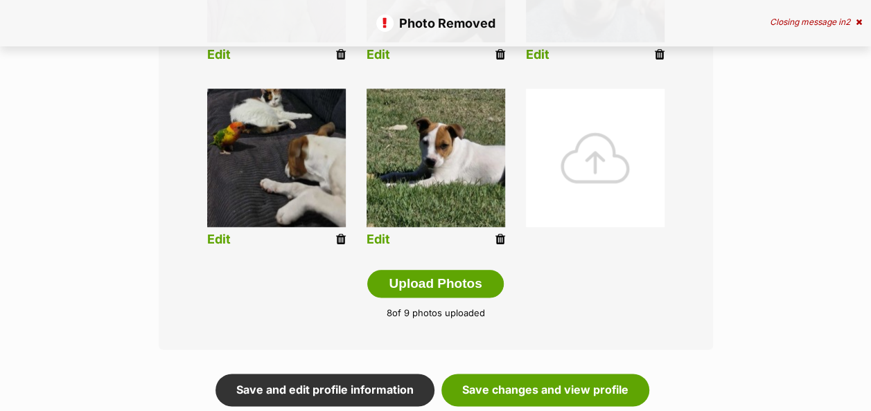
click at [596, 152] on div at bounding box center [595, 158] width 139 height 139
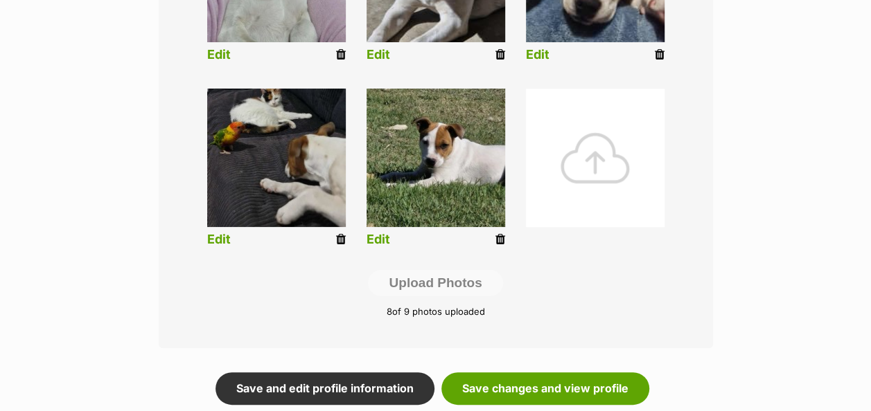
click at [589, 125] on body "Skip to main content Log in to favourite this pet Log in Or sign up Search PetR…" at bounding box center [435, 245] width 871 height 1877
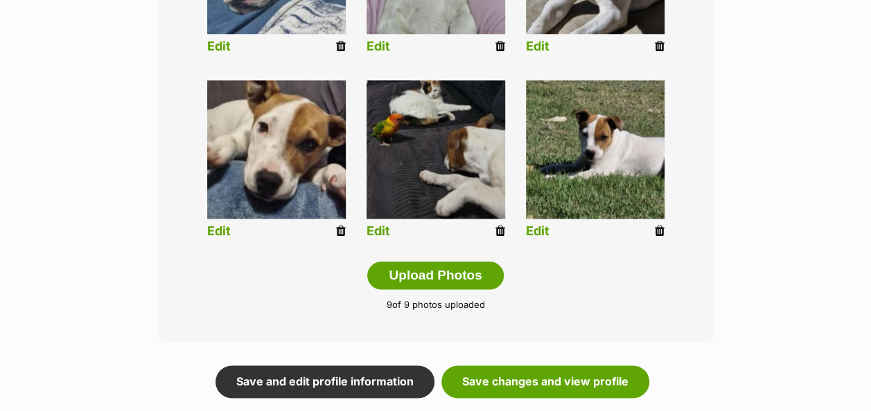
scroll to position [909, 0]
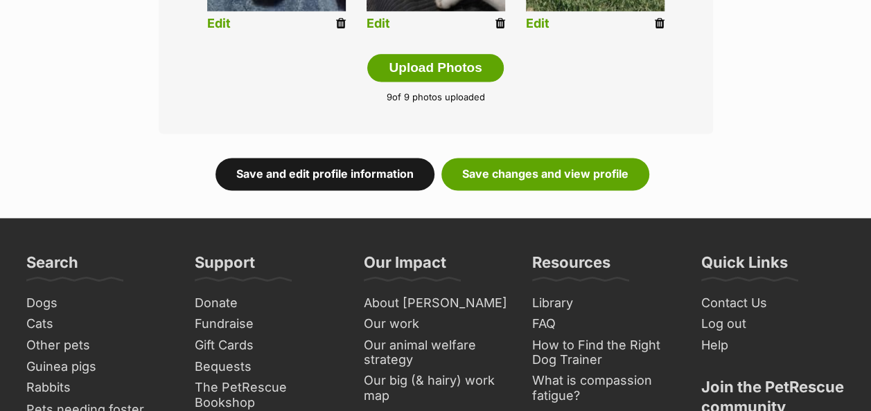
click at [316, 158] on link "Save and edit profile information" at bounding box center [324, 174] width 219 height 32
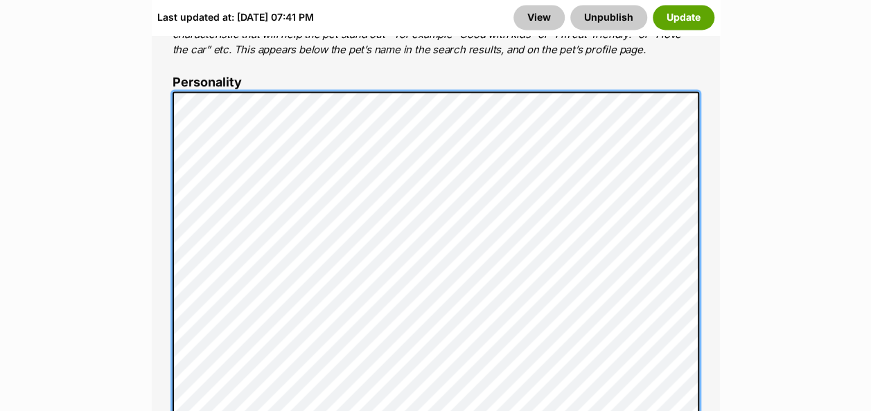
scroll to position [1178, 0]
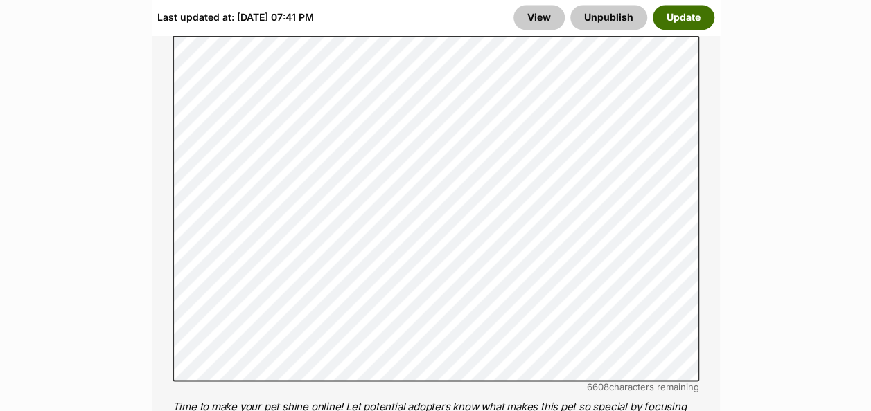
click at [691, 17] on button "Update" at bounding box center [683, 17] width 62 height 25
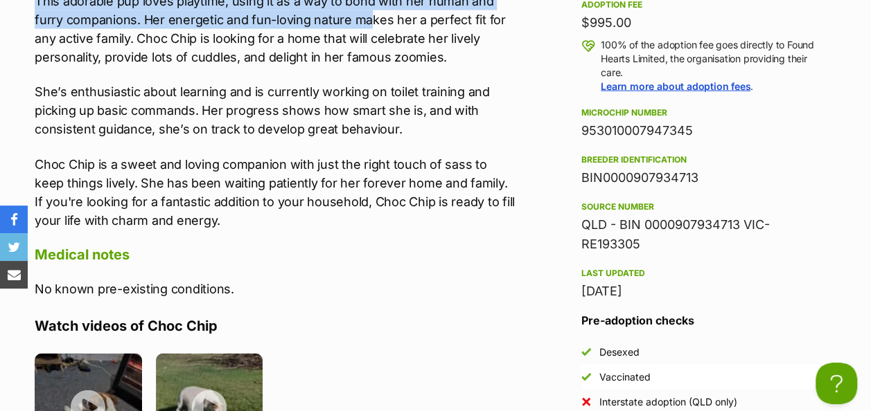
scroll to position [1462, 0]
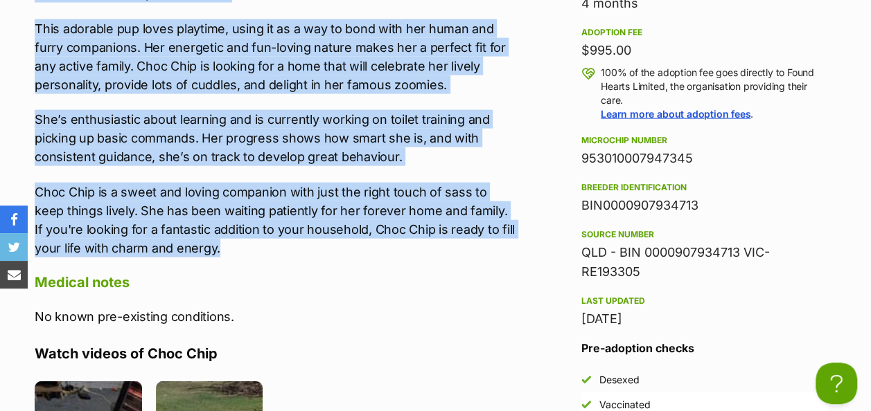
drag, startPoint x: 39, startPoint y: 112, endPoint x: 389, endPoint y: 230, distance: 369.3
click at [389, 230] on div "Meet Choc Chip, an adorable pup with a personality as lively as her name. Full …" at bounding box center [276, 47] width 483 height 420
copy div "Meet Choc Chip, an adorable pup with a personality as lively as her name. Full …"
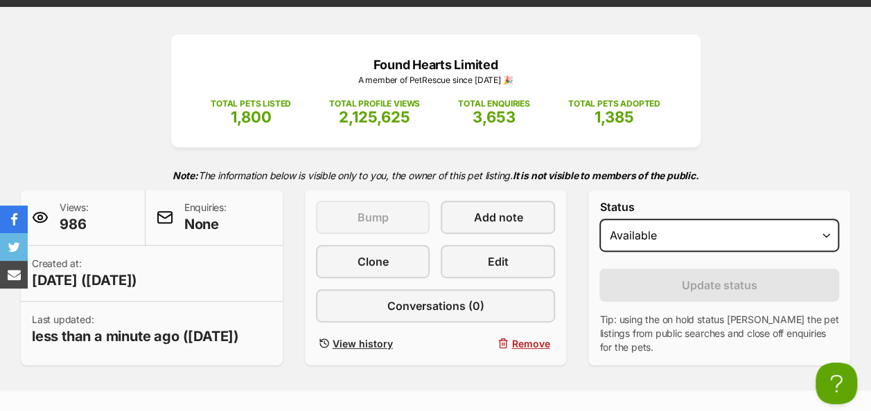
scroll to position [7, 0]
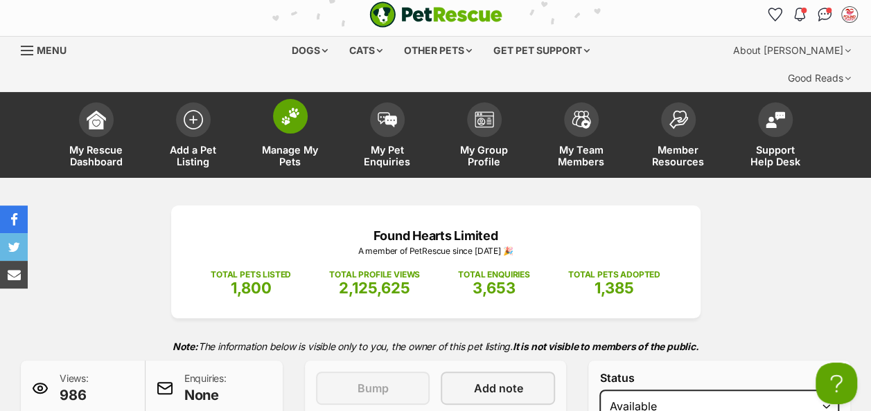
click at [294, 100] on span at bounding box center [290, 116] width 35 height 35
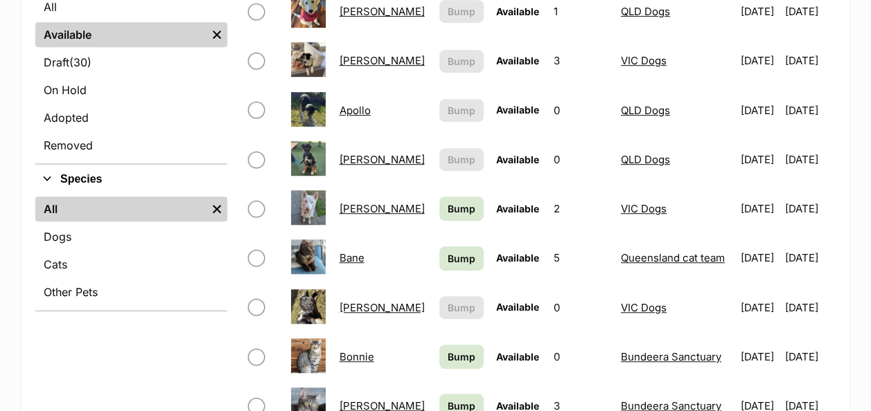
scroll to position [416, 0]
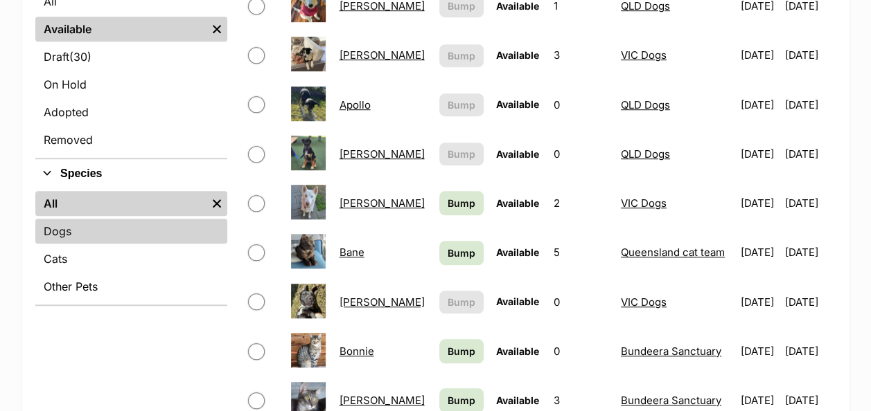
click at [100, 219] on link "Dogs" at bounding box center [131, 231] width 192 height 25
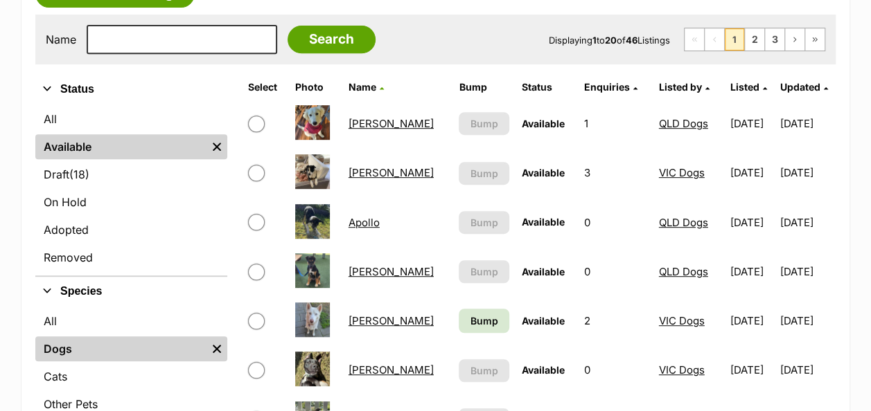
scroll to position [277, 0]
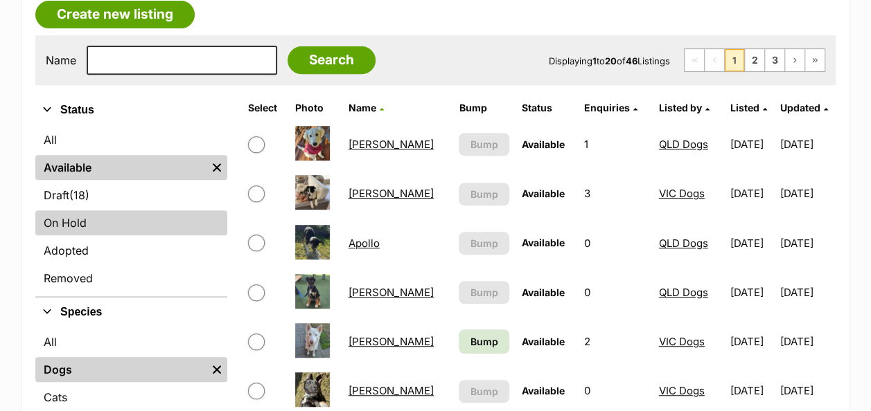
click at [79, 211] on link "On Hold" at bounding box center [131, 223] width 192 height 25
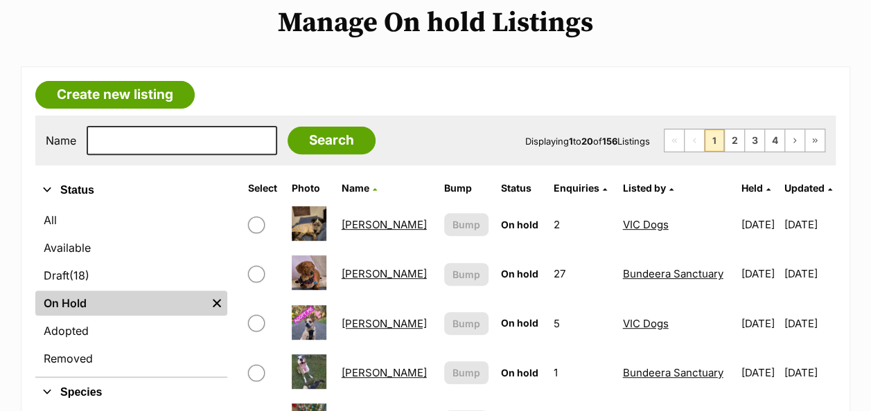
scroll to position [69, 0]
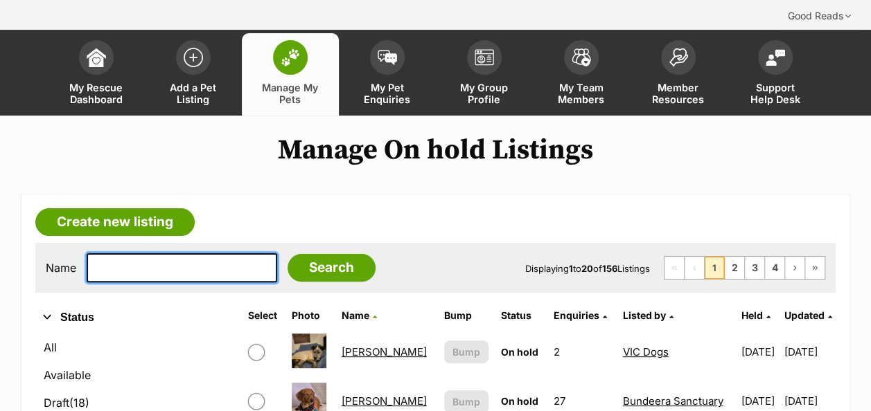
click at [91, 254] on input "text" at bounding box center [182, 268] width 190 height 29
type input "clover"
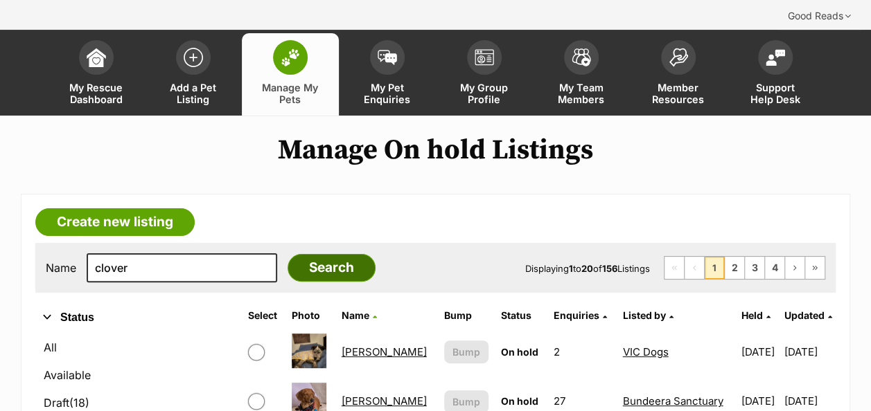
click at [297, 254] on input "Search" at bounding box center [331, 268] width 88 height 28
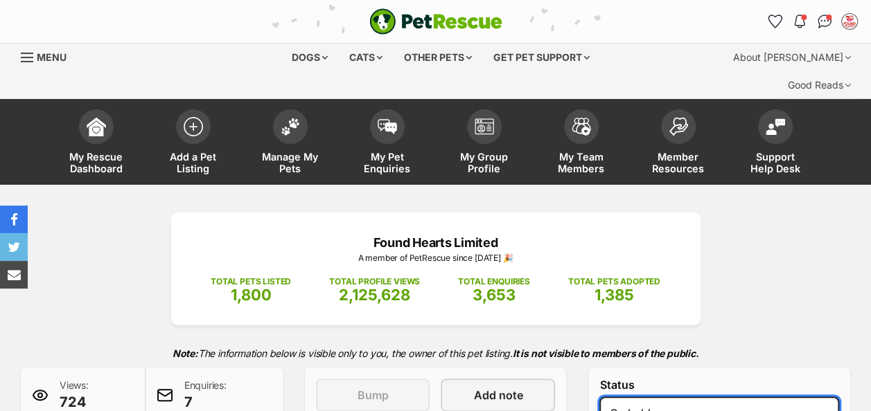
click at [665, 397] on select "Draft - not available as listing has enquires Available On hold Adopted" at bounding box center [719, 413] width 240 height 33
select select "active"
click at [599, 397] on select "Draft - not available as listing has enquires Available On hold Adopted" at bounding box center [719, 413] width 240 height 33
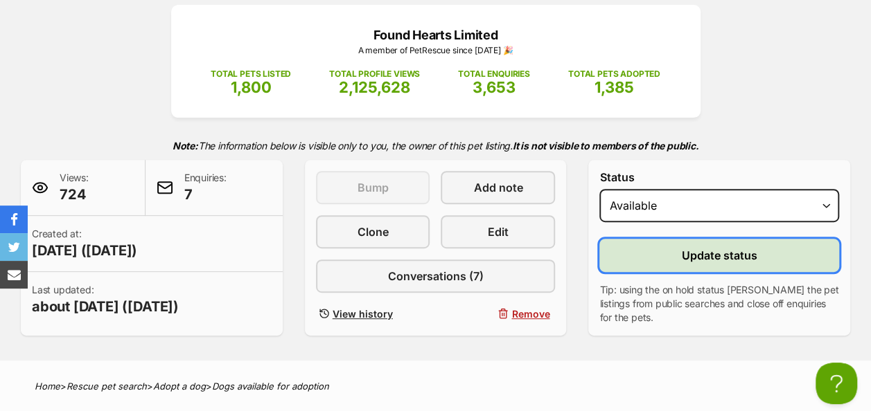
click at [711, 247] on span "Update status" at bounding box center [719, 255] width 75 height 17
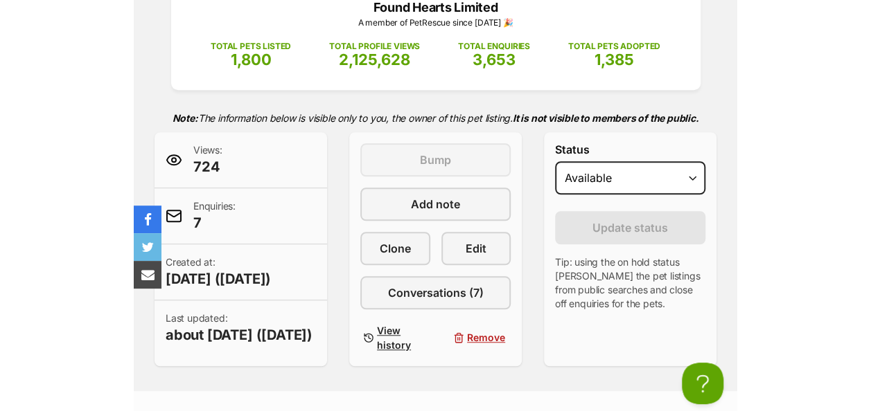
scroll to position [208, 0]
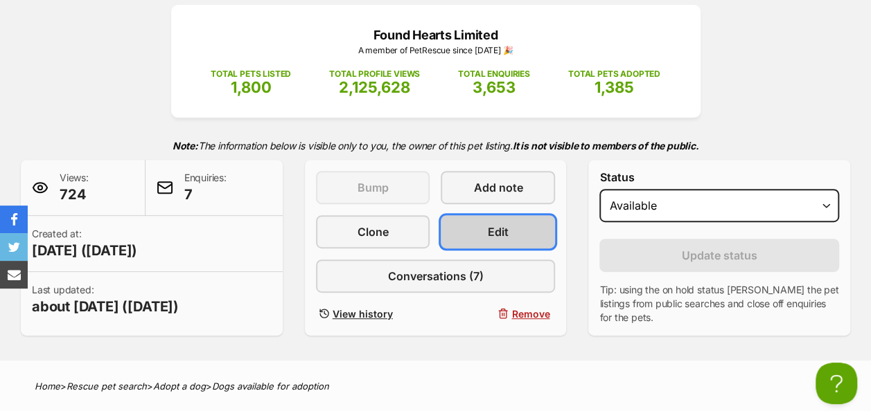
click at [471, 215] on link "Edit" at bounding box center [498, 231] width 114 height 33
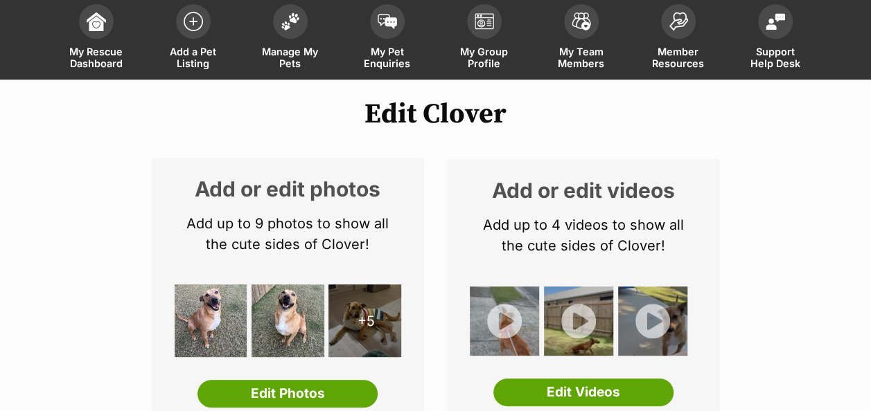
scroll to position [208, 0]
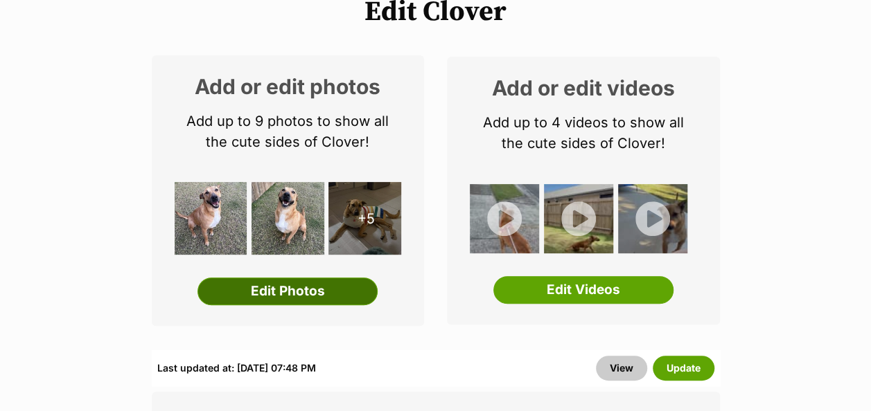
click at [251, 278] on link "Edit Photos" at bounding box center [287, 292] width 180 height 28
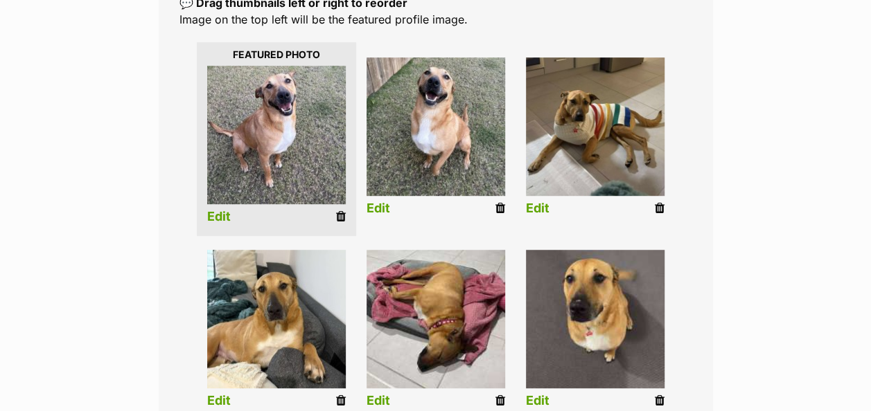
scroll to position [485, 0]
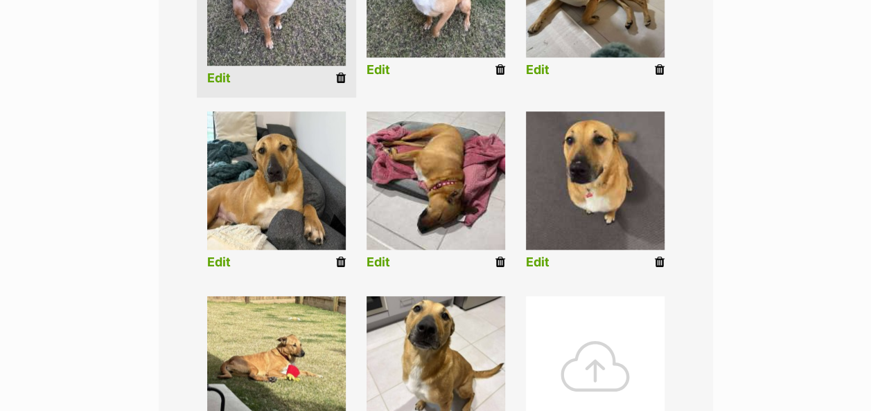
drag, startPoint x: 503, startPoint y: 238, endPoint x: 513, endPoint y: 53, distance: 184.5
click at [503, 256] on icon at bounding box center [500, 262] width 10 height 12
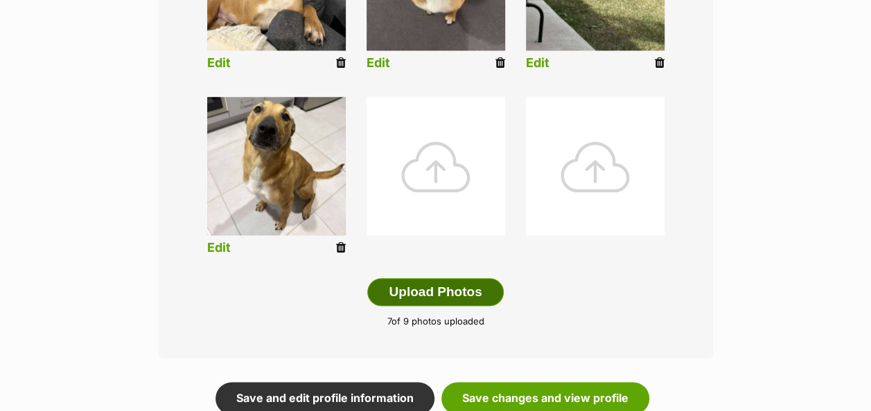
scroll to position [693, 0]
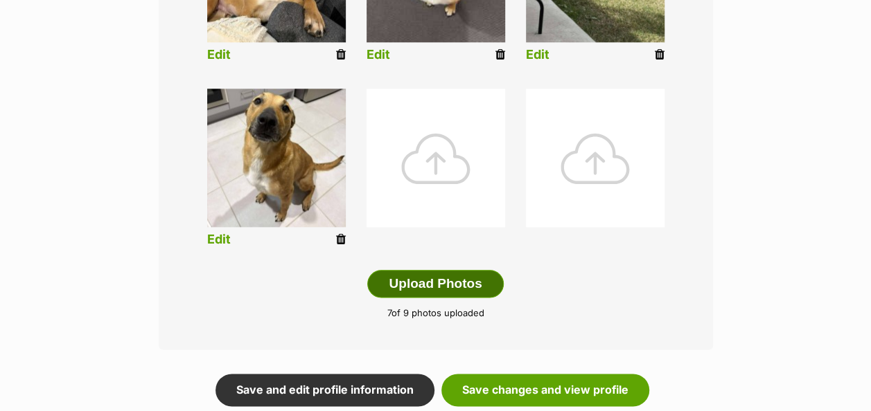
click at [444, 270] on button "Upload Photos" at bounding box center [435, 284] width 136 height 28
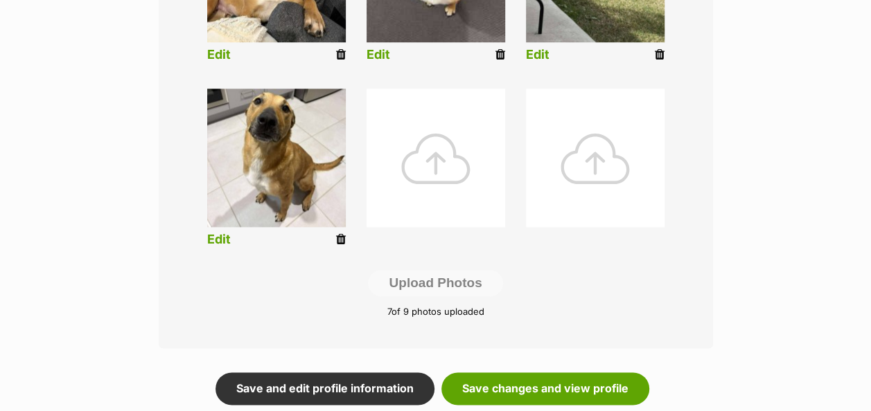
click at [425, 134] on div at bounding box center [435, 158] width 139 height 139
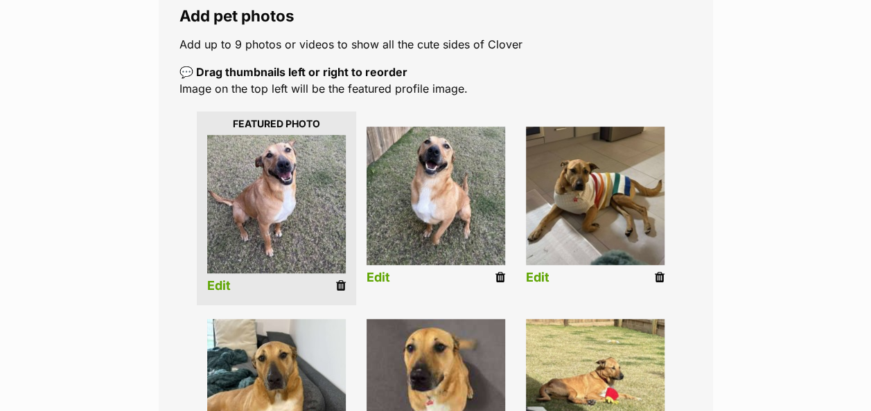
scroll to position [554, 0]
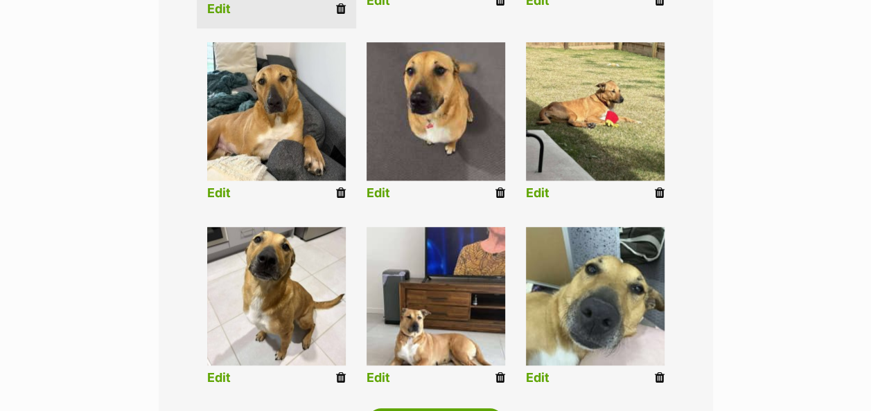
click at [372, 371] on link "Edit" at bounding box center [378, 378] width 24 height 15
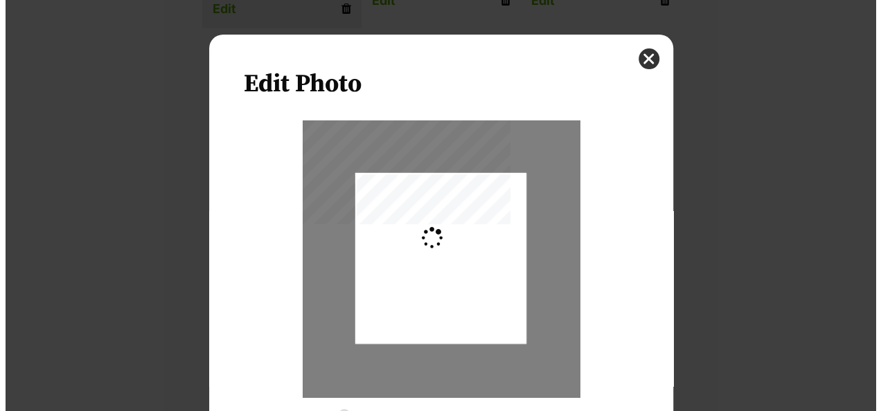
scroll to position [0, 0]
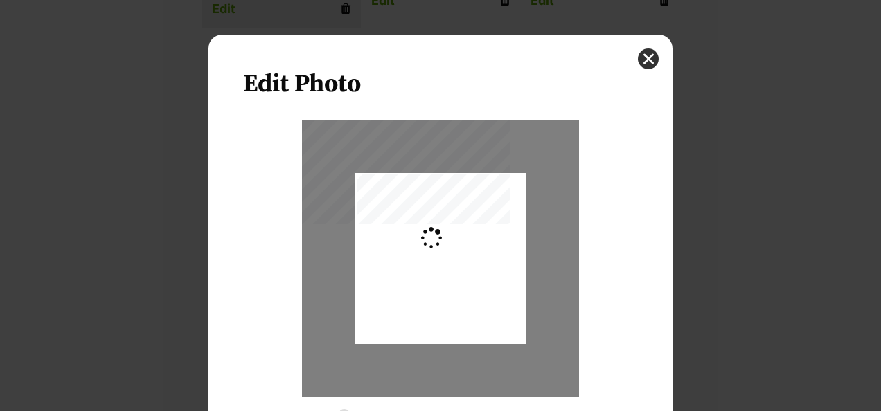
type input "0.2744"
drag, startPoint x: 453, startPoint y: 266, endPoint x: 380, endPoint y: 111, distance: 171.7
click at [380, 111] on div "Edit Photo Zoom Rotate Save" at bounding box center [440, 276] width 464 height 482
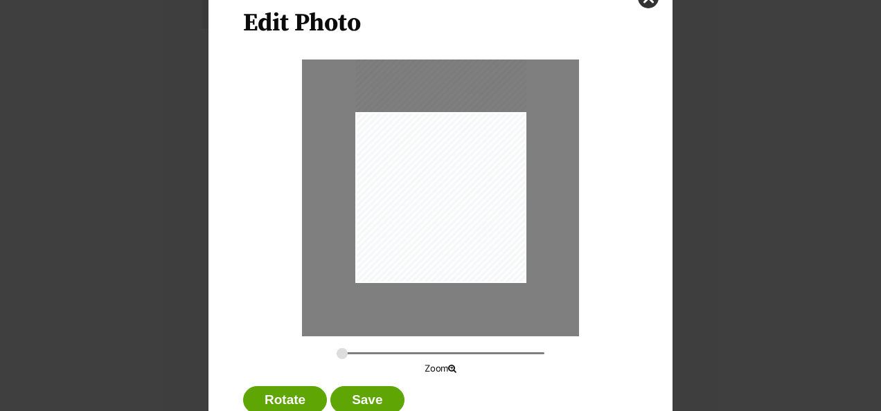
scroll to position [105, 0]
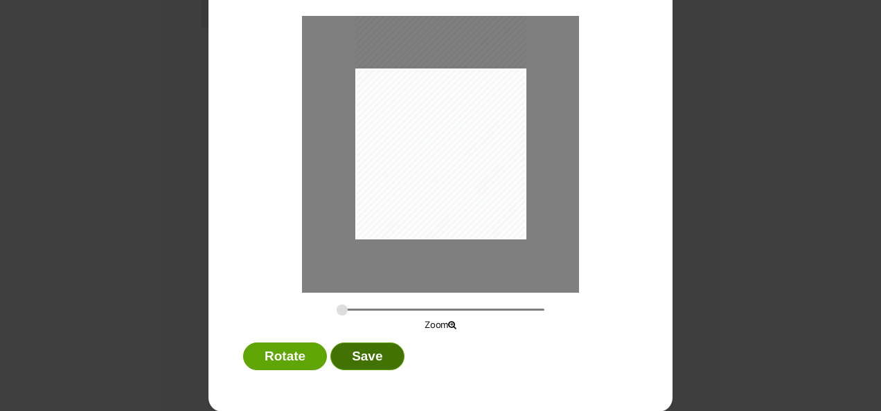
click at [356, 356] on button "Save" at bounding box center [366, 357] width 73 height 28
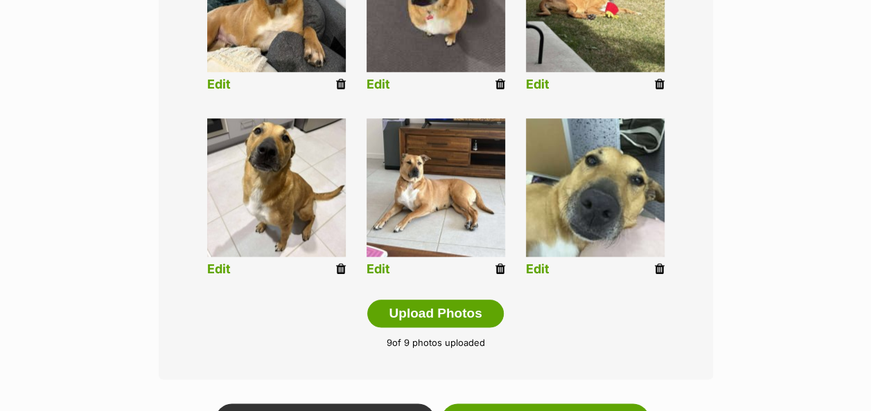
scroll to position [693, 0]
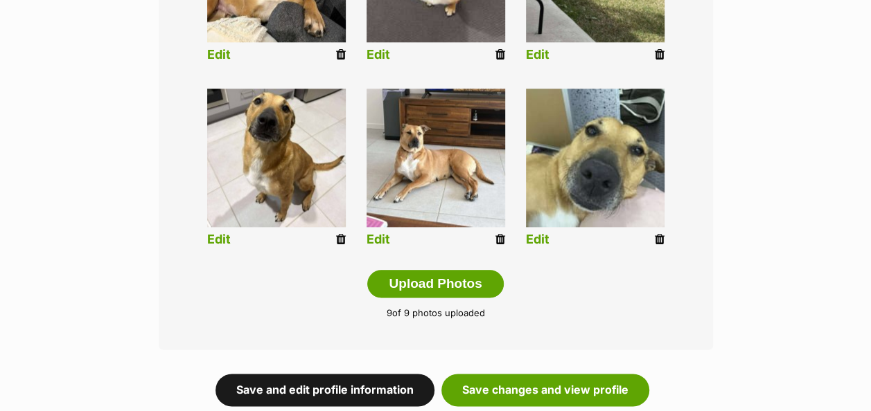
click at [385, 374] on link "Save and edit profile information" at bounding box center [324, 390] width 219 height 32
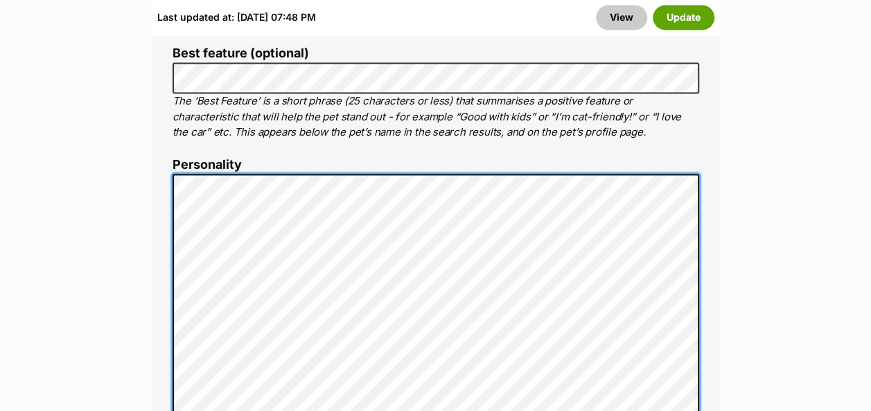
scroll to position [1108, 0]
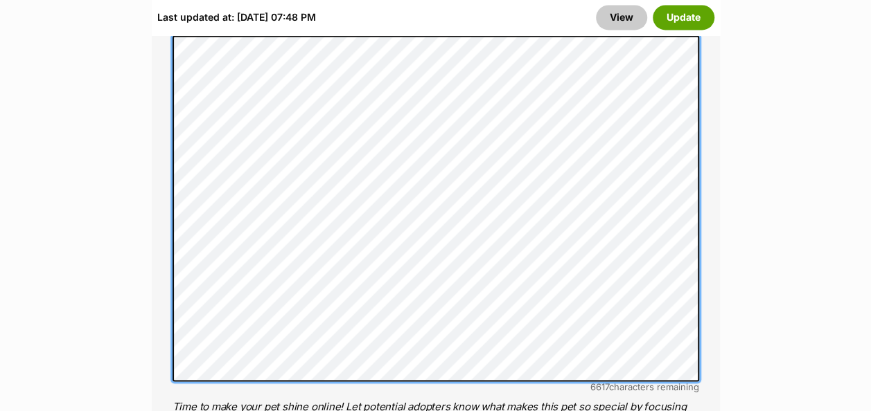
scroll to position [1247, 0]
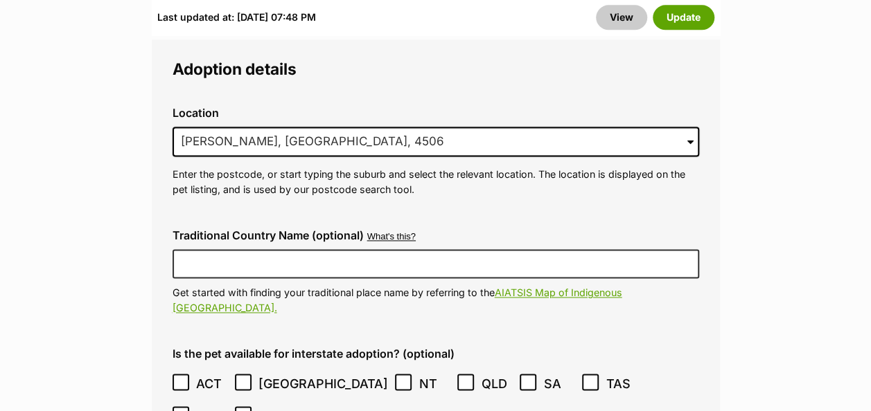
scroll to position [3810, 0]
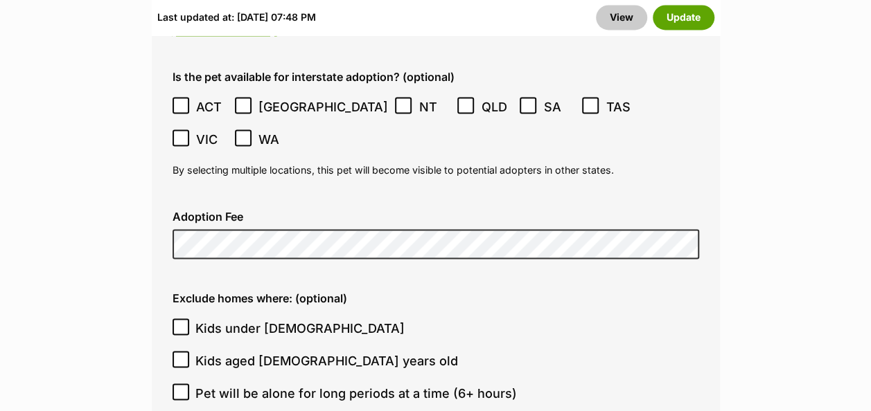
checkbox input "true"
drag, startPoint x: 180, startPoint y: 354, endPoint x: 193, endPoint y: 337, distance: 21.3
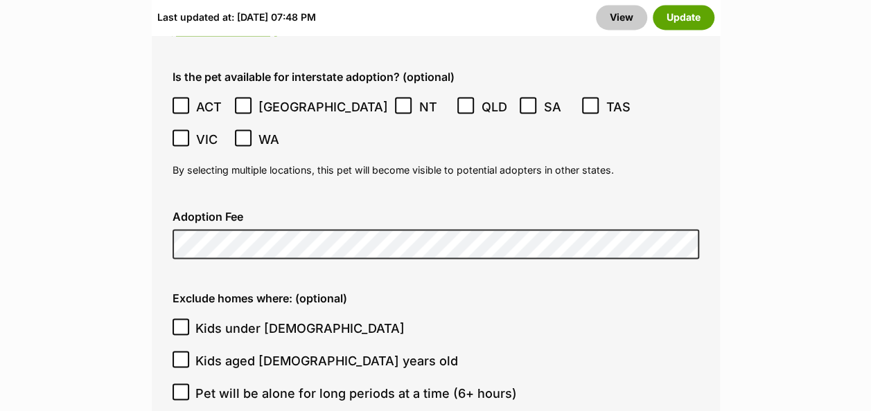
checkbox input "true"
click at [675, 25] on button "Update" at bounding box center [683, 17] width 62 height 25
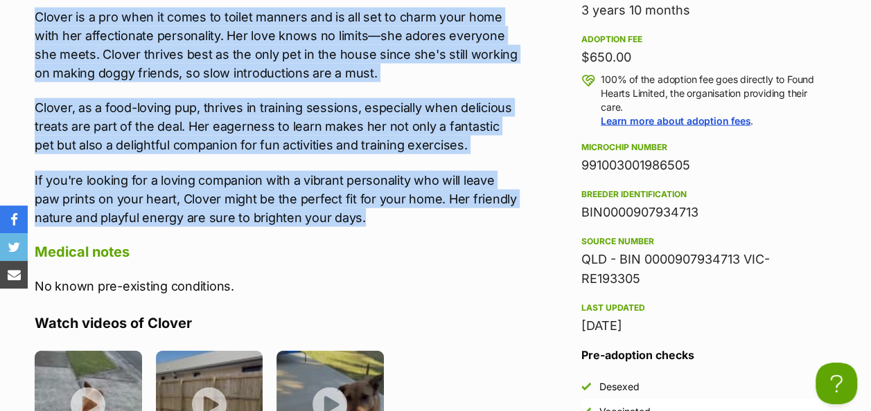
drag, startPoint x: 37, startPoint y: 110, endPoint x: 448, endPoint y: 205, distance: 421.6
click at [448, 205] on div "Meet Clover, a super sweet and lovable dog who’s ready to bring joy and warmth …" at bounding box center [276, 35] width 483 height 383
copy div "Meet Clover, a super sweet and lovable dog who’s ready to bring joy and warmth …"
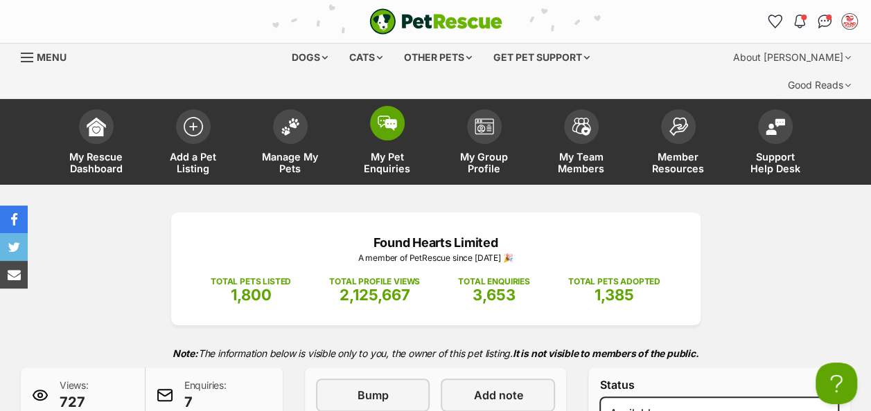
click at [381, 116] on img at bounding box center [386, 123] width 19 height 15
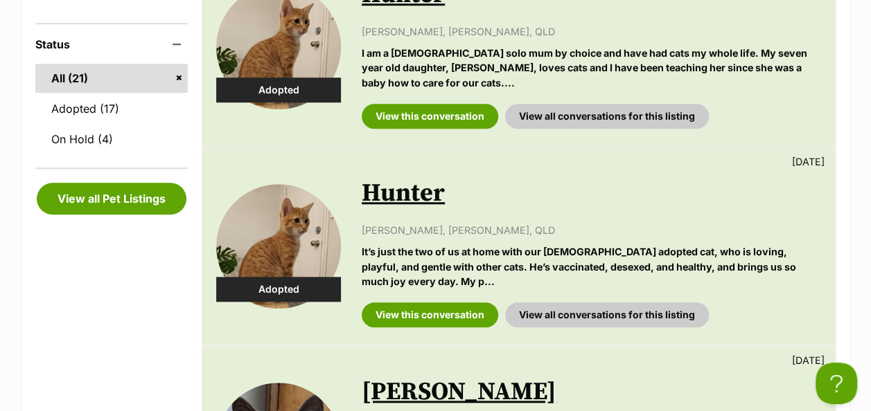
scroll to position [69, 0]
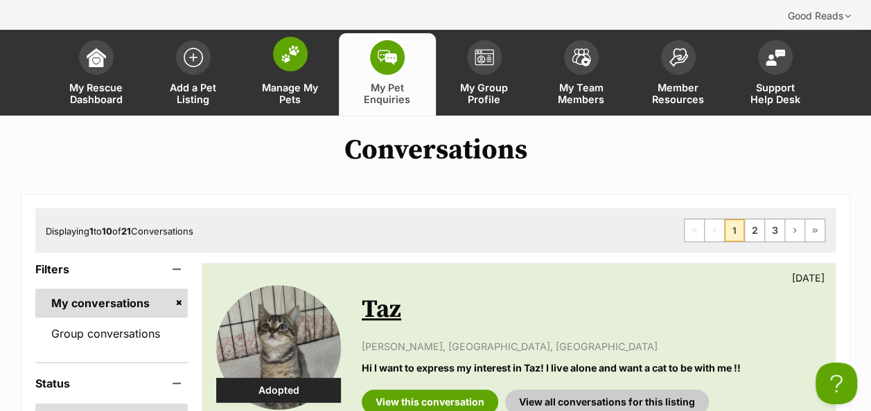
click at [287, 45] on img at bounding box center [290, 54] width 19 height 18
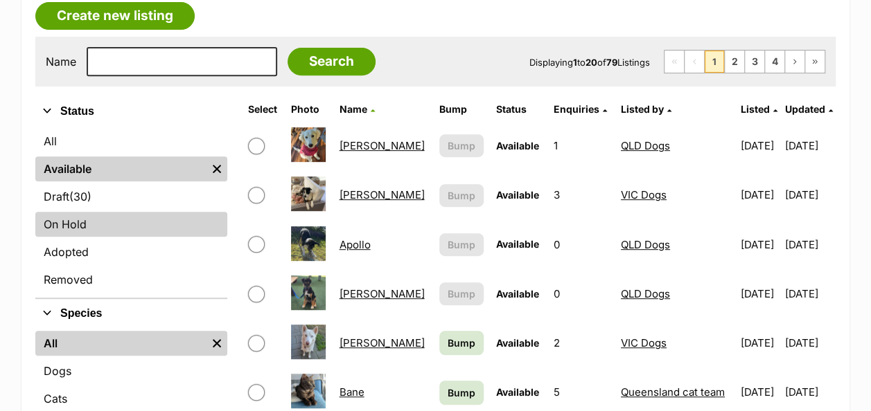
scroll to position [277, 0]
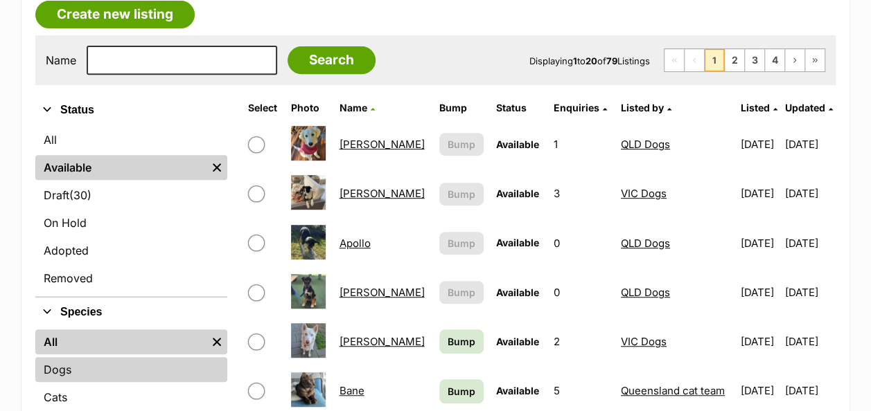
click at [75, 357] on link "Dogs" at bounding box center [131, 369] width 192 height 25
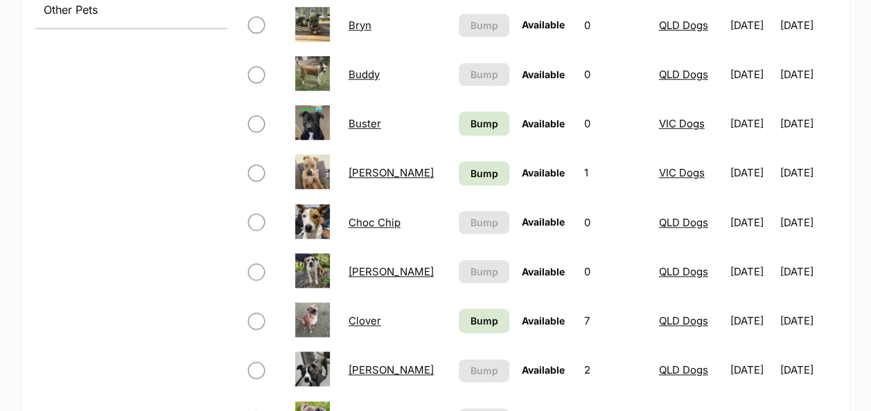
scroll to position [762, 0]
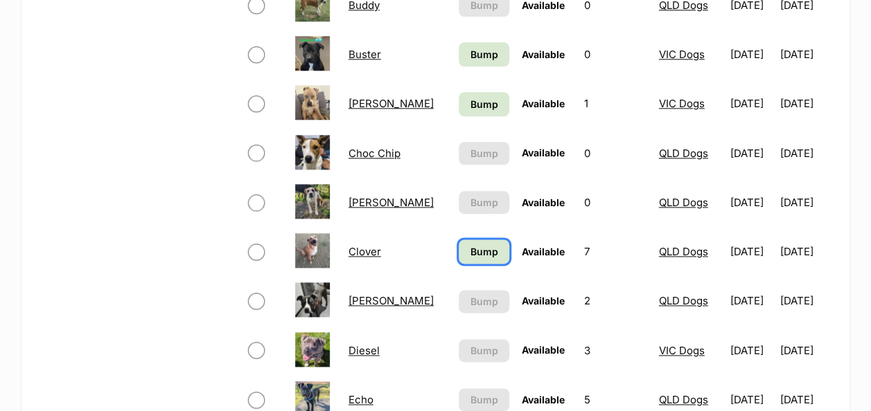
click at [461, 240] on link "Bump" at bounding box center [484, 252] width 50 height 24
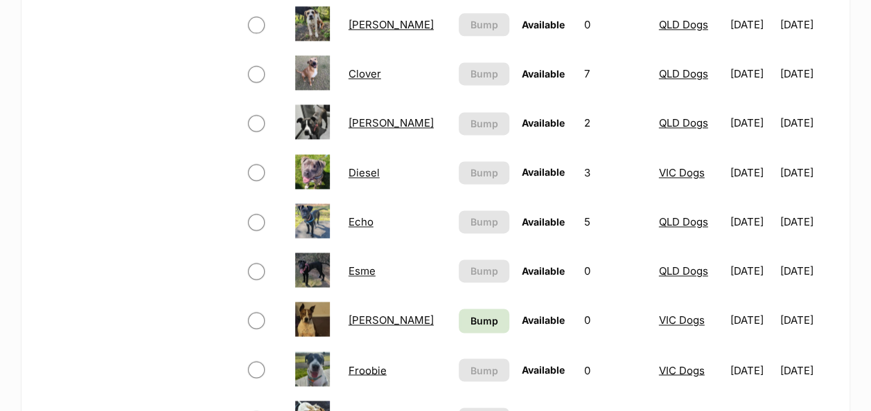
scroll to position [970, 0]
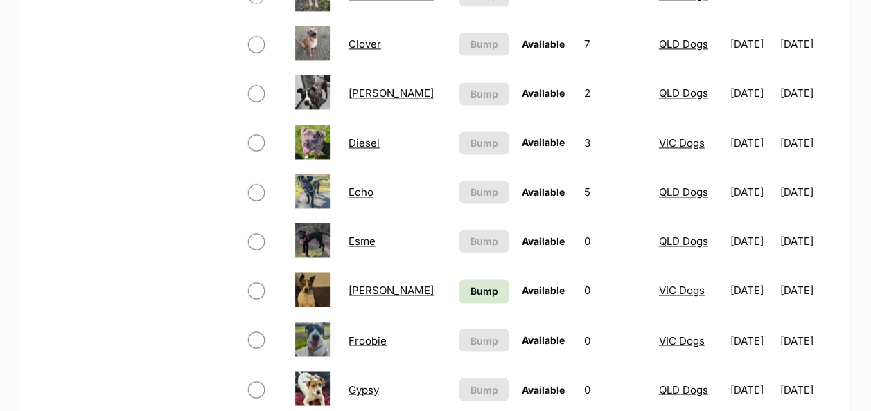
click at [373, 186] on link "Echo" at bounding box center [360, 192] width 25 height 13
click at [355, 186] on link "Echo" at bounding box center [360, 192] width 25 height 13
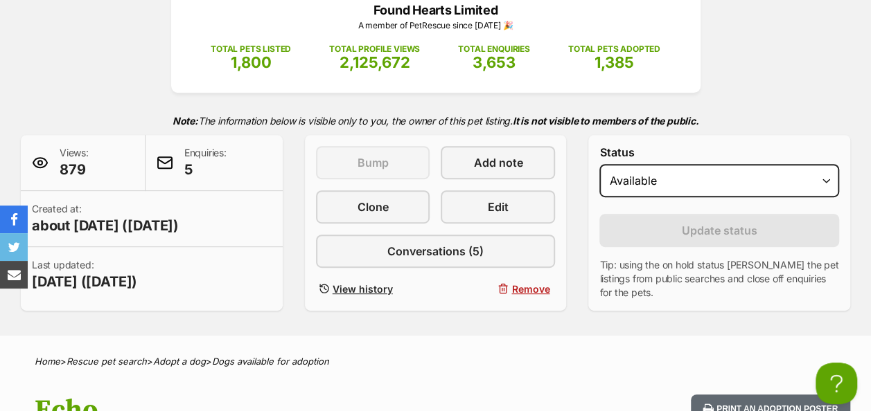
scroll to position [277, 0]
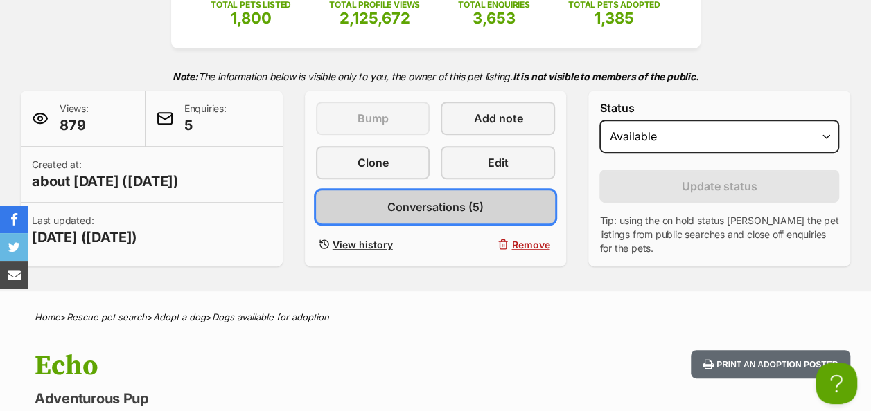
click at [414, 199] on span "Conversations (5)" at bounding box center [435, 207] width 96 height 17
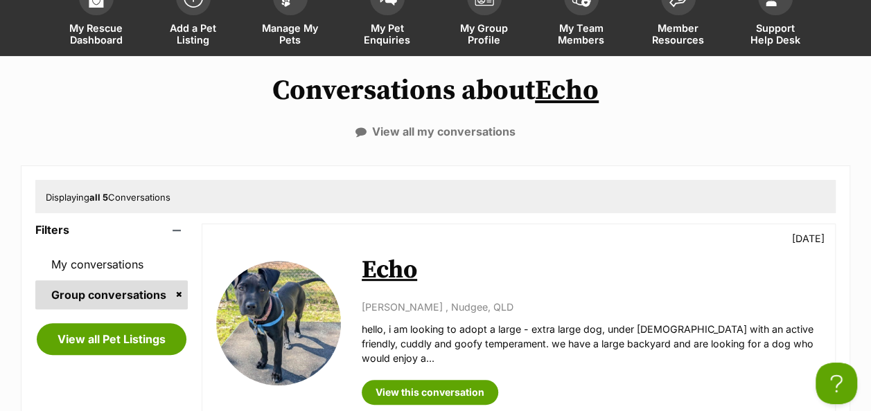
scroll to position [69, 0]
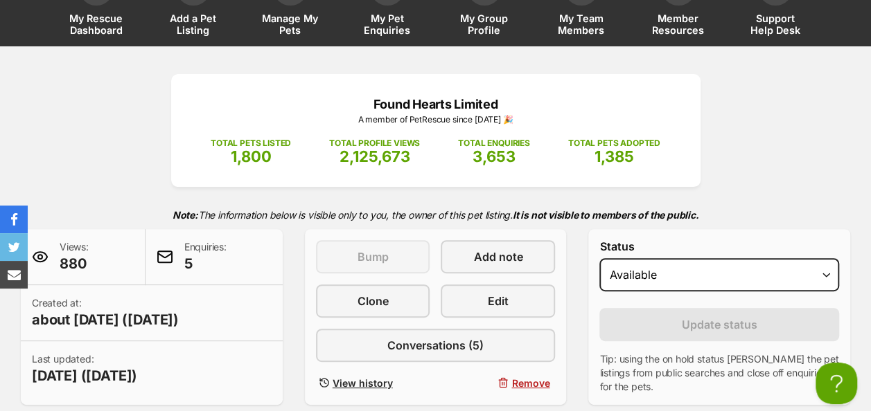
scroll to position [346, 0]
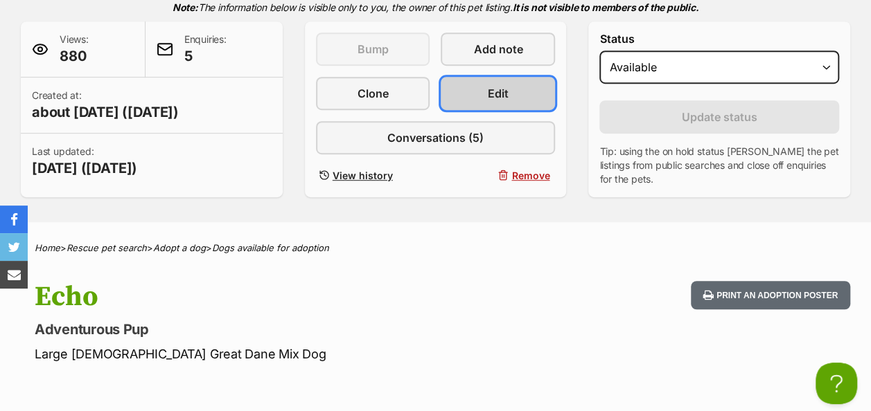
click at [460, 77] on link "Edit" at bounding box center [498, 93] width 114 height 33
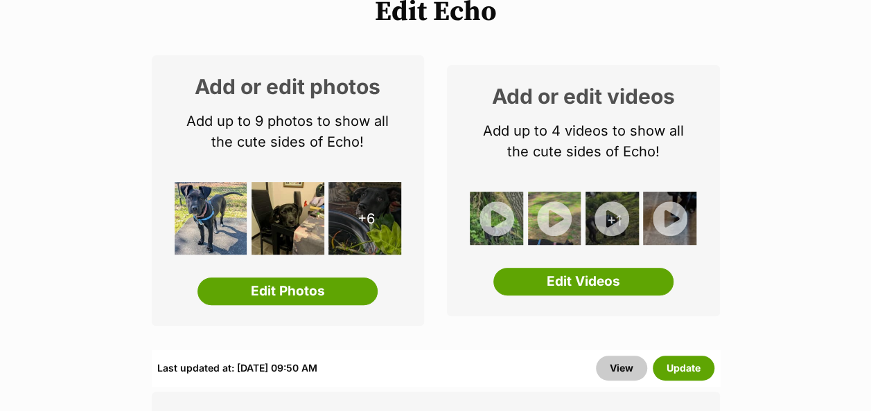
scroll to position [277, 0]
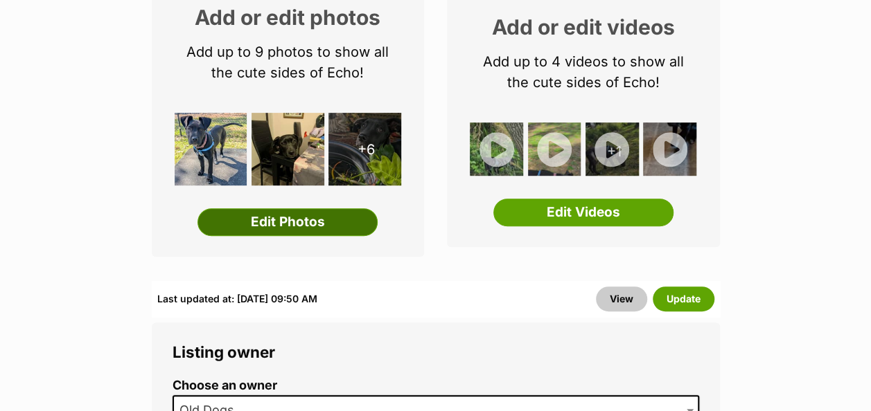
click at [281, 208] on link "Edit Photos" at bounding box center [287, 222] width 180 height 28
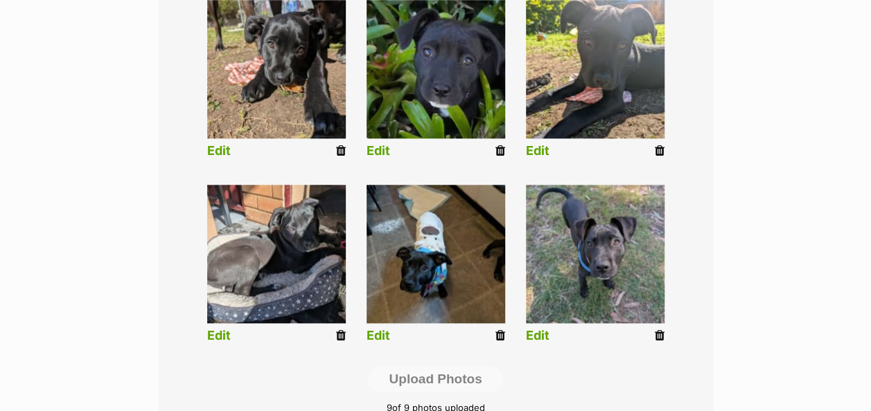
scroll to position [623, 0]
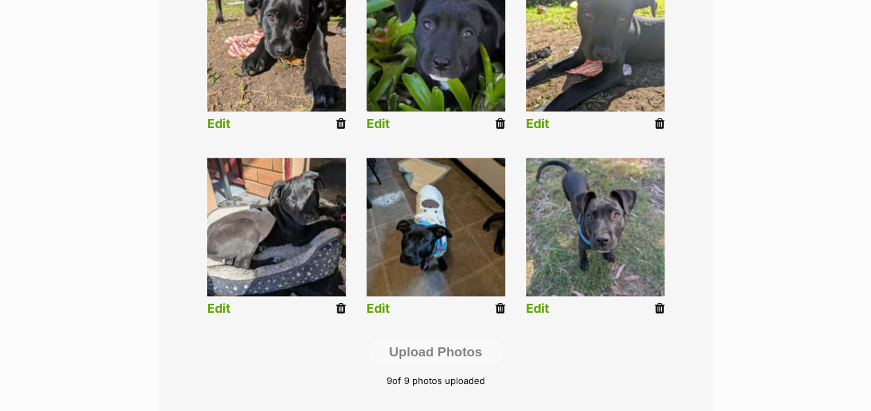
drag, startPoint x: 500, startPoint y: 285, endPoint x: 506, endPoint y: 60, distance: 225.2
click at [500, 303] on icon at bounding box center [500, 309] width 10 height 12
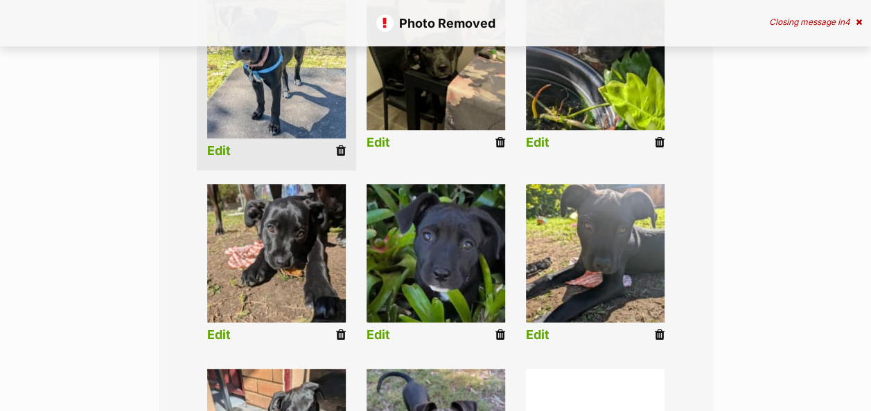
scroll to position [623, 0]
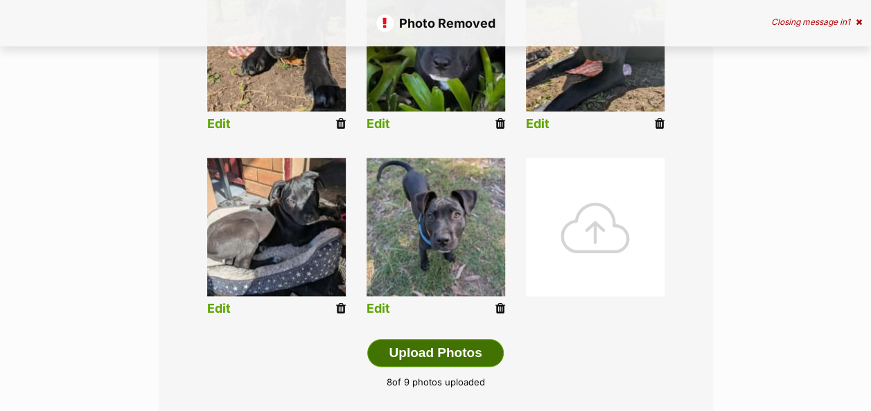
click at [436, 339] on button "Upload Photos" at bounding box center [435, 353] width 136 height 28
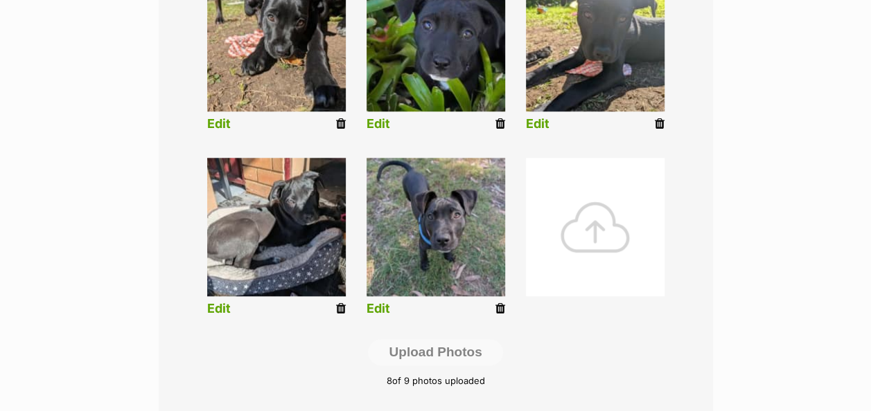
click at [558, 204] on div at bounding box center [595, 227] width 139 height 139
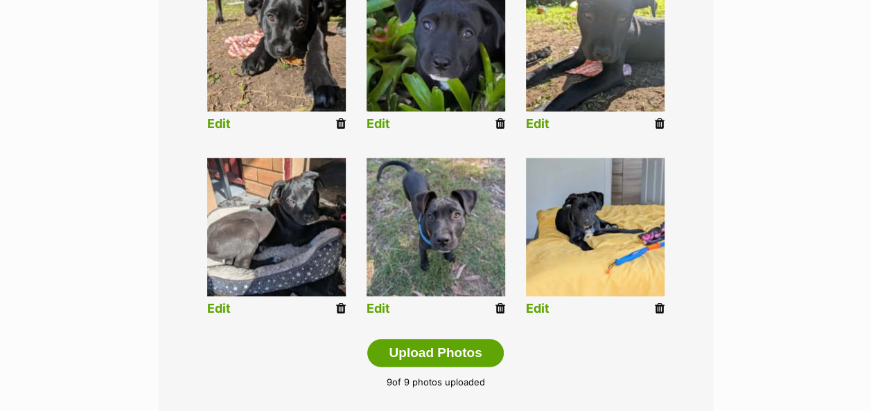
click at [652, 383] on div "Add pet photos Add up to 9 photos or videos to show all the cute sides of Echo …" at bounding box center [436, 29] width 554 height 779
drag, startPoint x: 337, startPoint y: 281, endPoint x: 507, endPoint y: 68, distance: 273.0
click at [337, 303] on icon at bounding box center [341, 309] width 10 height 12
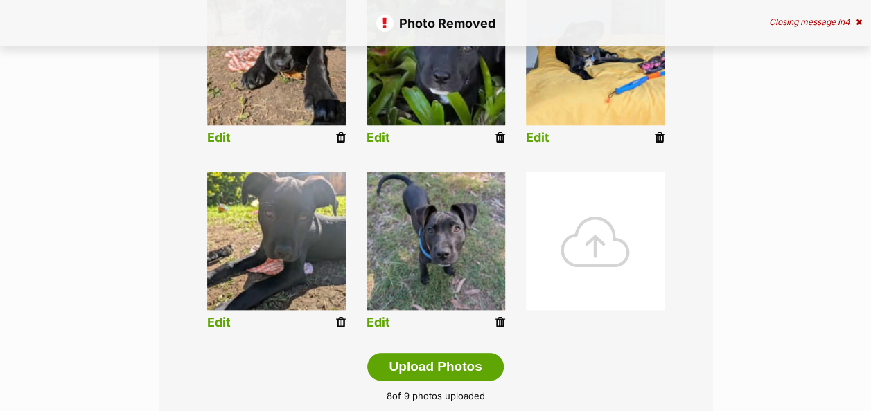
scroll to position [693, 0]
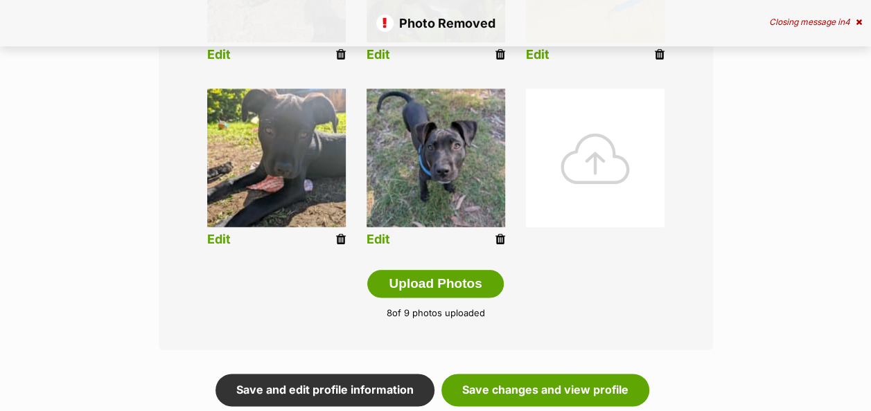
click at [585, 159] on div at bounding box center [595, 158] width 139 height 139
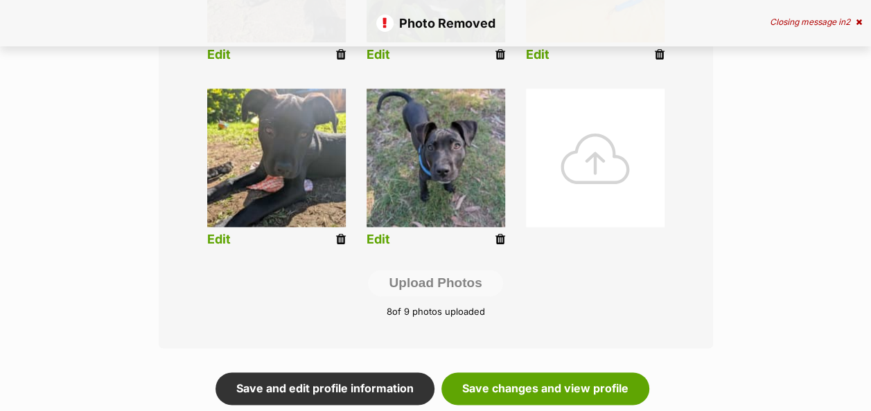
click at [592, 139] on body "Skip to main content Log in to favourite this pet Log in Or sign up Search PetR…" at bounding box center [435, 245] width 871 height 1877
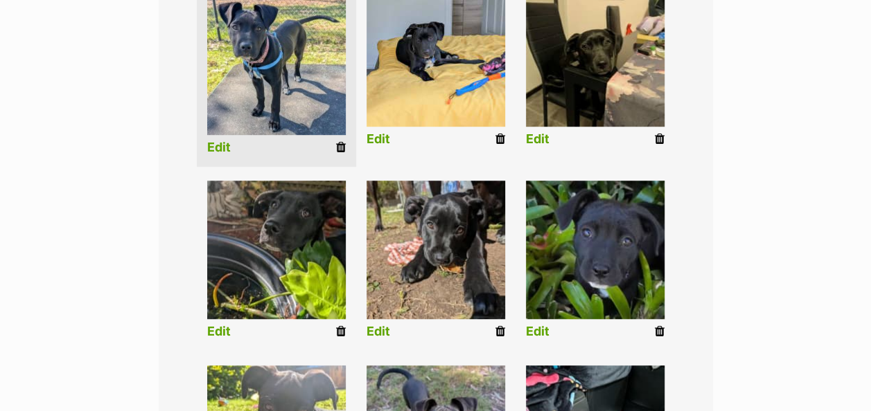
scroll to position [277, 0]
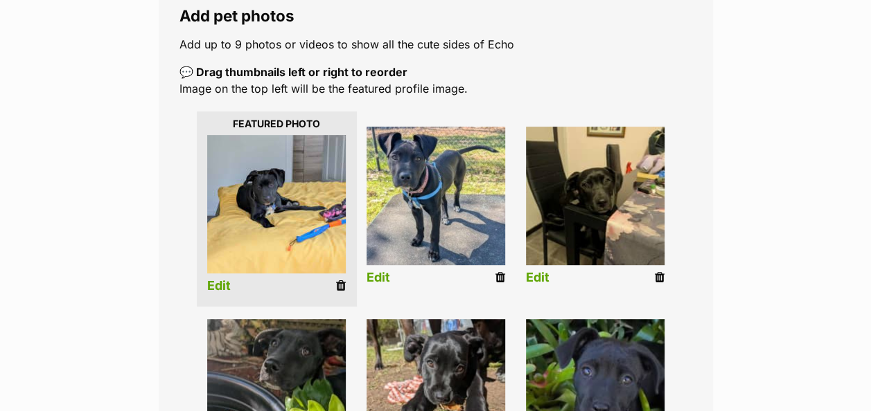
click at [214, 279] on link "Edit" at bounding box center [219, 286] width 24 height 15
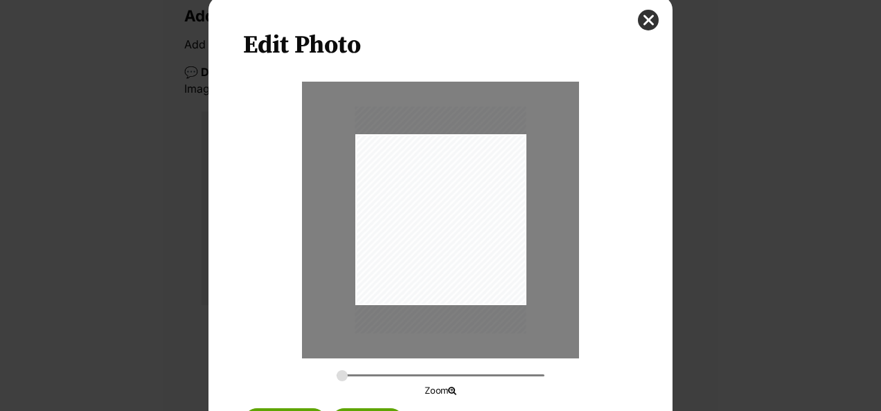
scroll to position [69, 0]
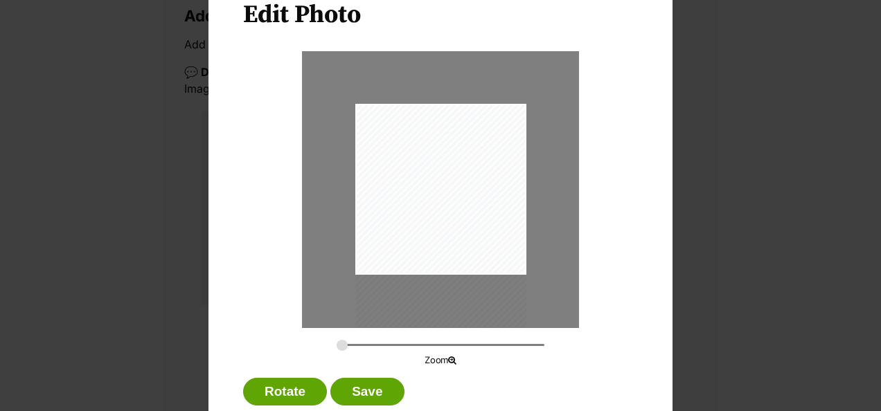
drag, startPoint x: 446, startPoint y: 219, endPoint x: 392, endPoint y: 269, distance: 74.0
click at [418, 256] on div "Dialog Window - Close (Press escape to close)" at bounding box center [440, 216] width 171 height 227
drag, startPoint x: 337, startPoint y: 344, endPoint x: 374, endPoint y: 345, distance: 37.4
type input "0.5089"
click at [374, 345] on input "Dialog Window - Close (Press escape to close)" at bounding box center [441, 345] width 208 height 13
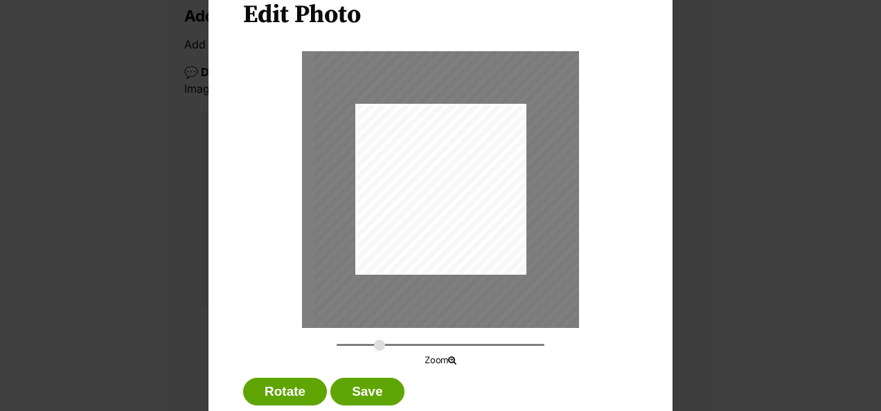
drag, startPoint x: 396, startPoint y: 238, endPoint x: 428, endPoint y: 241, distance: 32.0
click at [428, 241] on div "Dialog Window - Close (Press escape to close)" at bounding box center [472, 242] width 317 height 421
click at [370, 391] on button "Save" at bounding box center [366, 392] width 73 height 28
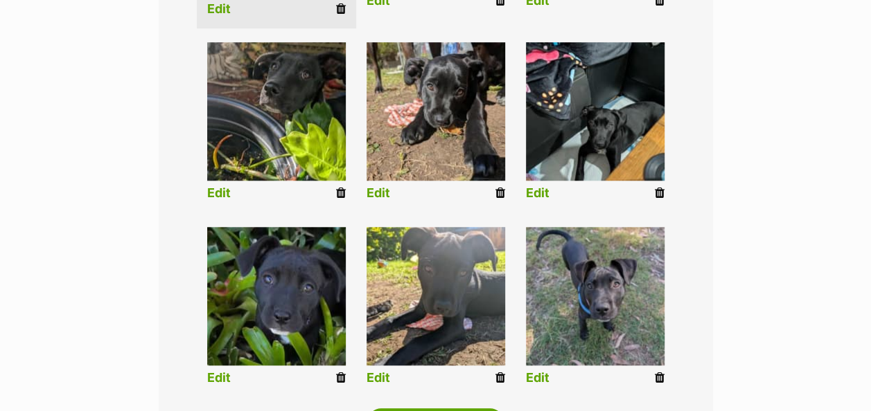
scroll to position [346, 0]
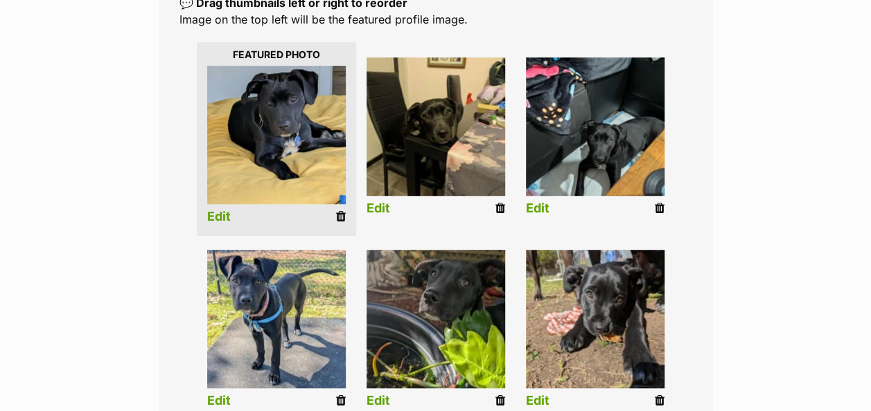
click at [540, 202] on link "Edit" at bounding box center [538, 209] width 24 height 15
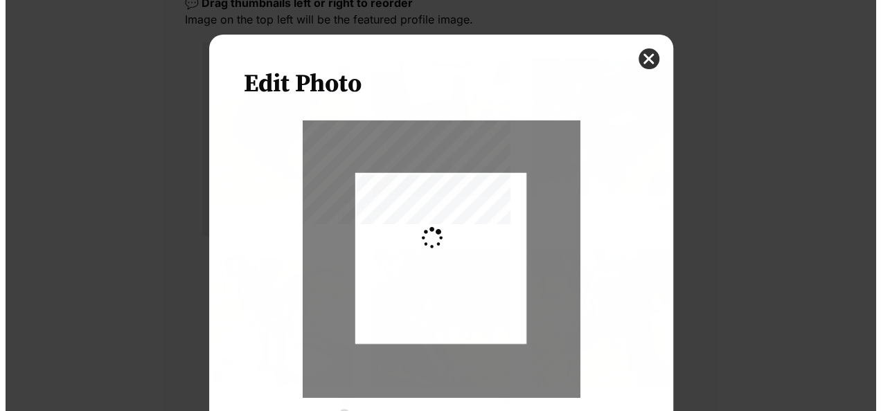
scroll to position [0, 0]
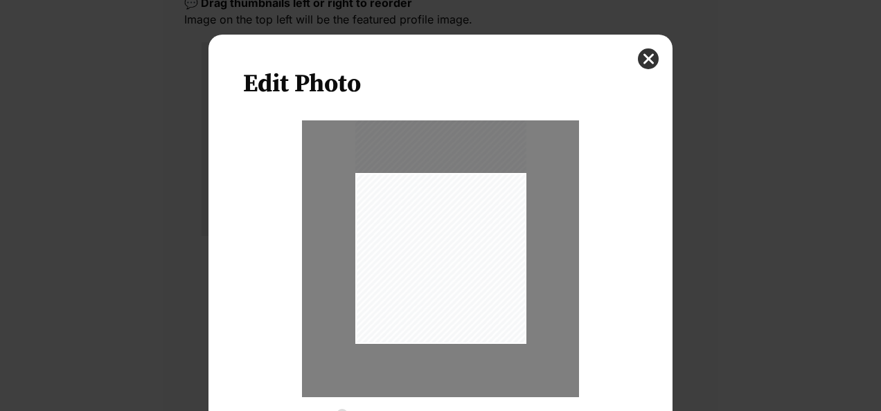
drag, startPoint x: 452, startPoint y: 241, endPoint x: 452, endPoint y: 195, distance: 45.7
click at [452, 195] on div "Dialog Window - Close (Press escape to close)" at bounding box center [440, 231] width 171 height 227
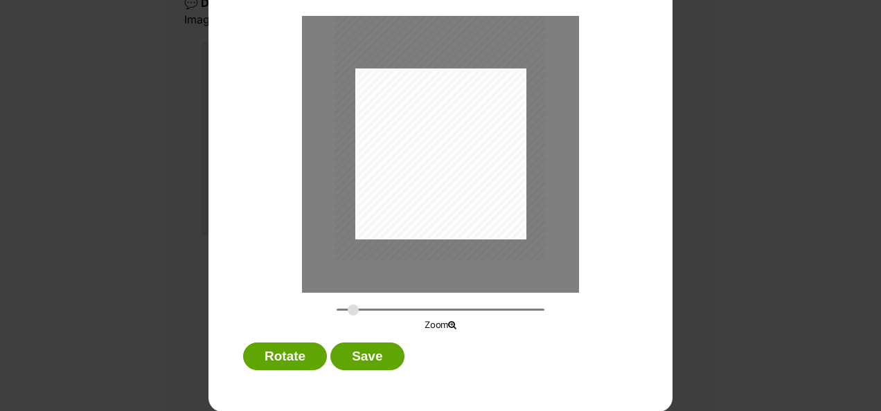
drag, startPoint x: 335, startPoint y: 306, endPoint x: 356, endPoint y: 297, distance: 22.6
type input "0.342"
click at [348, 307] on input "Dialog Window - Close (Press escape to close)" at bounding box center [441, 309] width 208 height 13
drag, startPoint x: 424, startPoint y: 208, endPoint x: 360, endPoint y: 269, distance: 88.2
click at [400, 211] on div "Dialog Window - Close (Press escape to close)" at bounding box center [419, 120] width 213 height 283
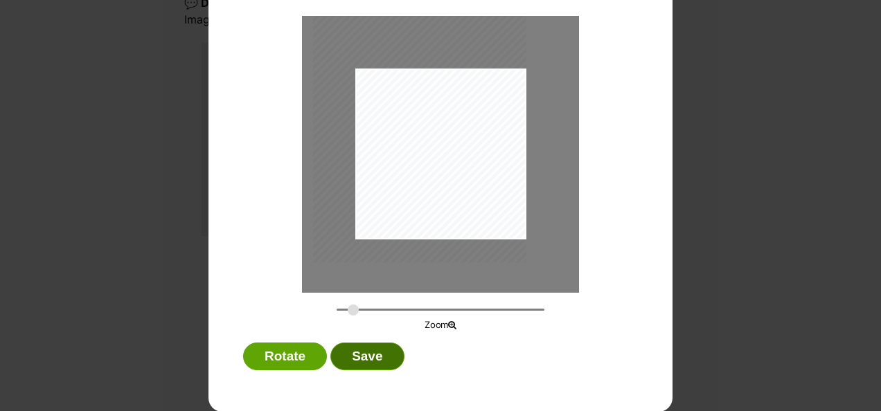
click at [346, 351] on button "Save" at bounding box center [366, 357] width 73 height 28
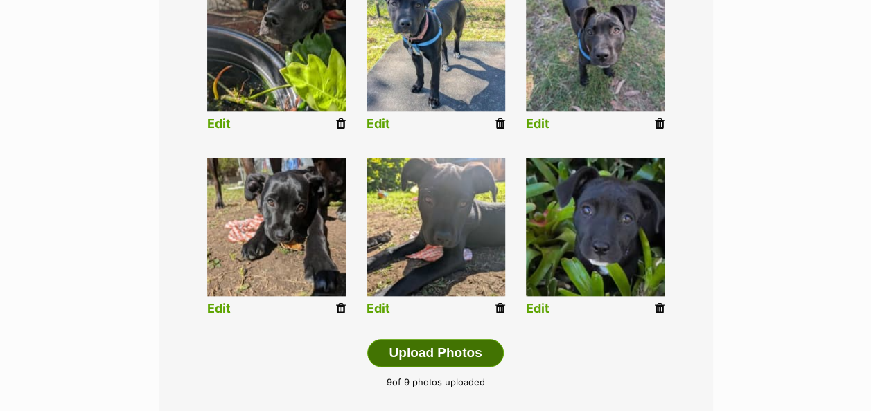
scroll to position [900, 0]
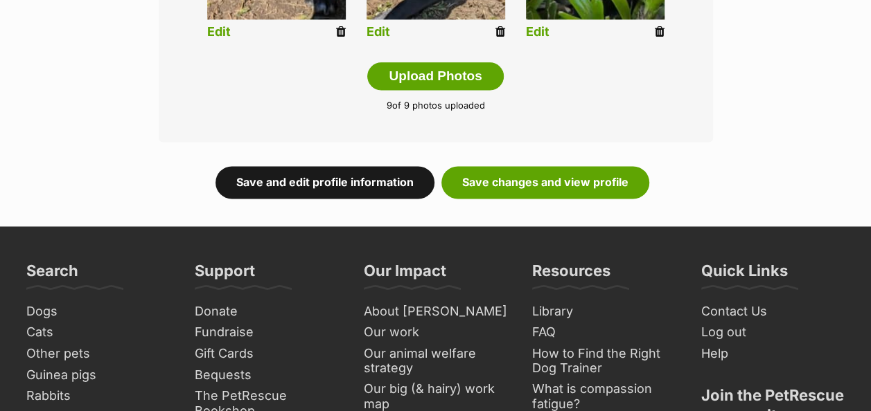
click at [348, 166] on link "Save and edit profile information" at bounding box center [324, 182] width 219 height 32
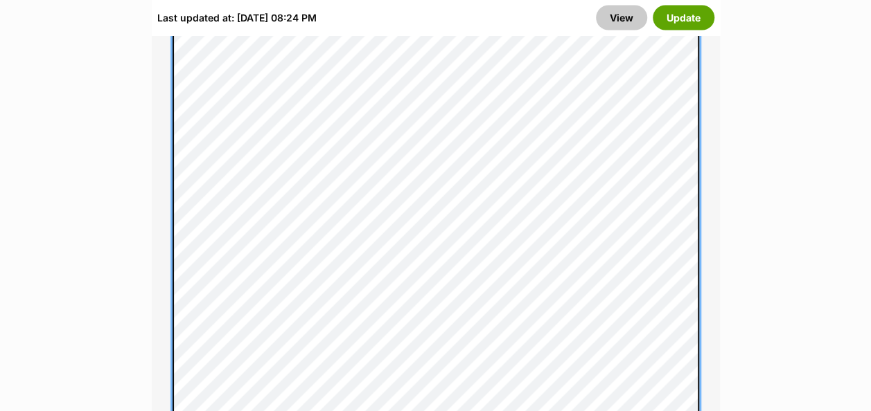
scroll to position [1316, 0]
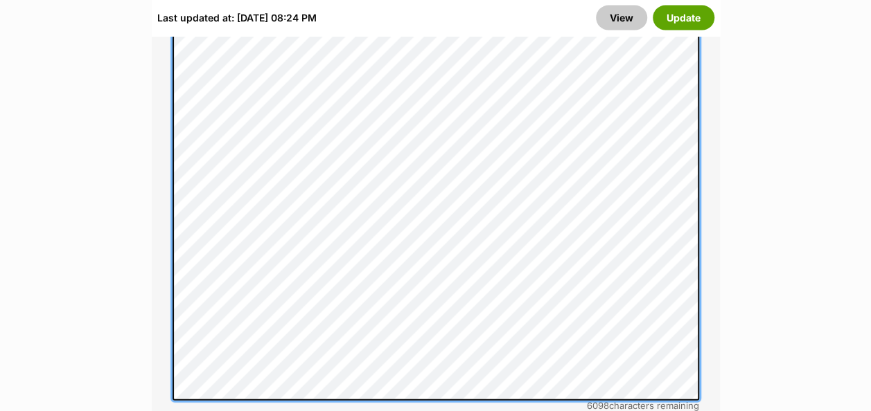
click at [699, 280] on div "About This Pet Name Henlo there, it looks like you might be using the pet name …" at bounding box center [436, 211] width 568 height 1361
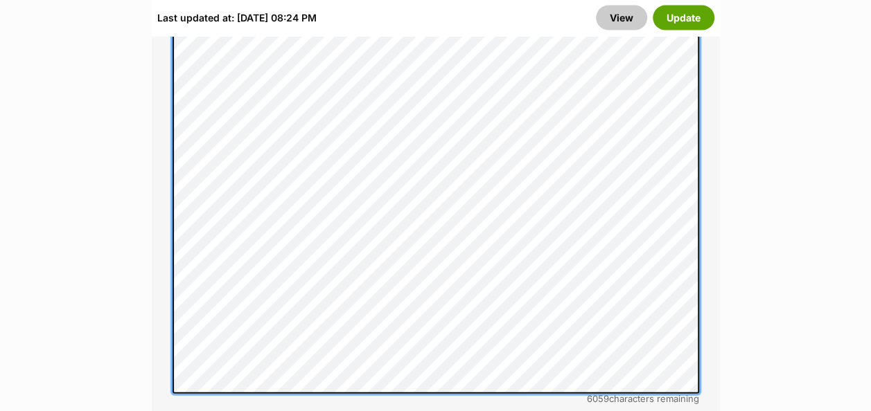
scroll to position [1385, 0]
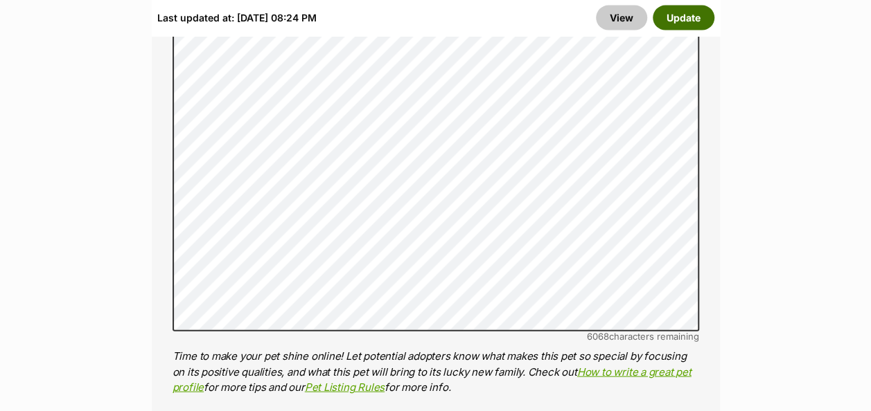
click at [683, 24] on button "Update" at bounding box center [683, 17] width 62 height 25
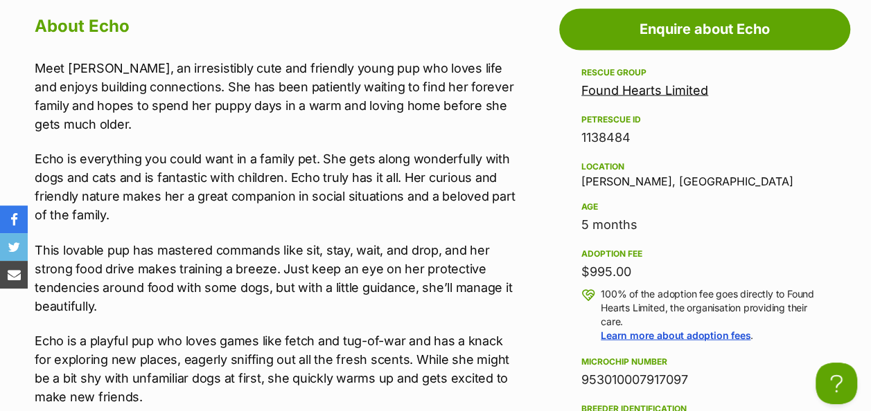
scroll to position [1178, 0]
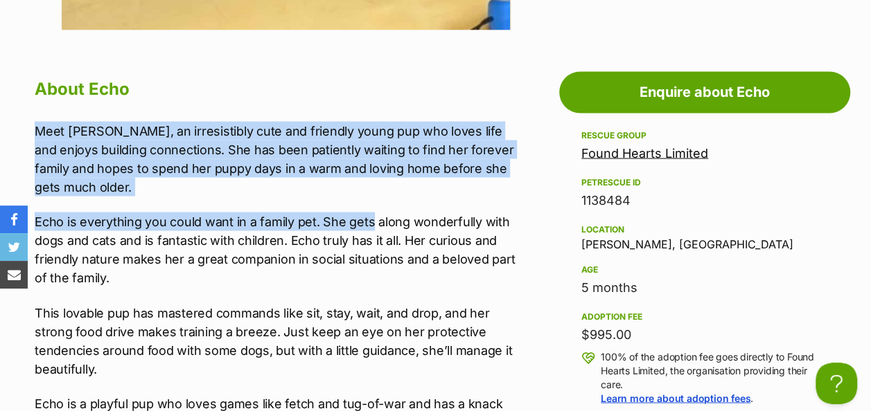
drag, startPoint x: 36, startPoint y: 111, endPoint x: 370, endPoint y: 205, distance: 346.9
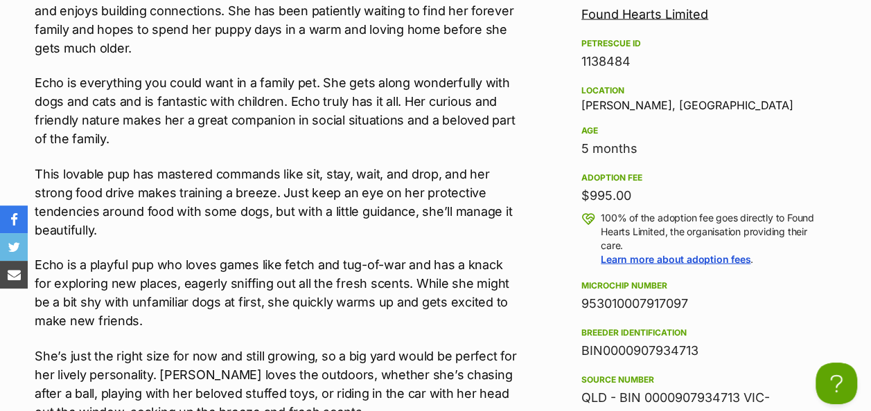
click at [370, 205] on p "This lovable pup has mastered commands like sit, stay, wait, and drop, and her …" at bounding box center [276, 202] width 483 height 75
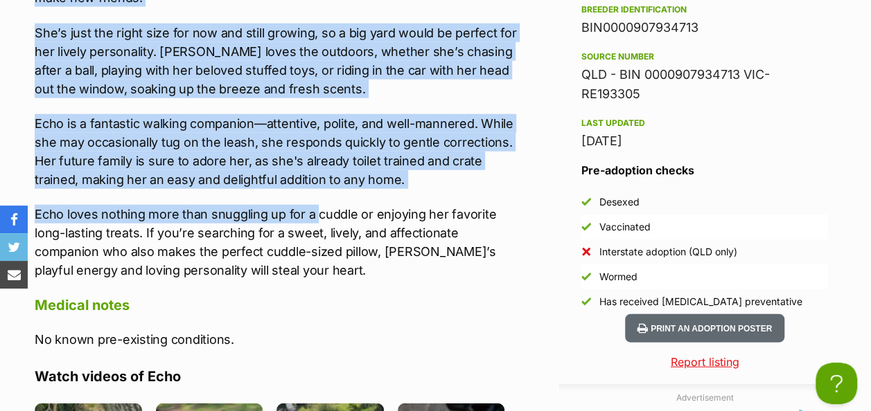
scroll to position [1732, 0]
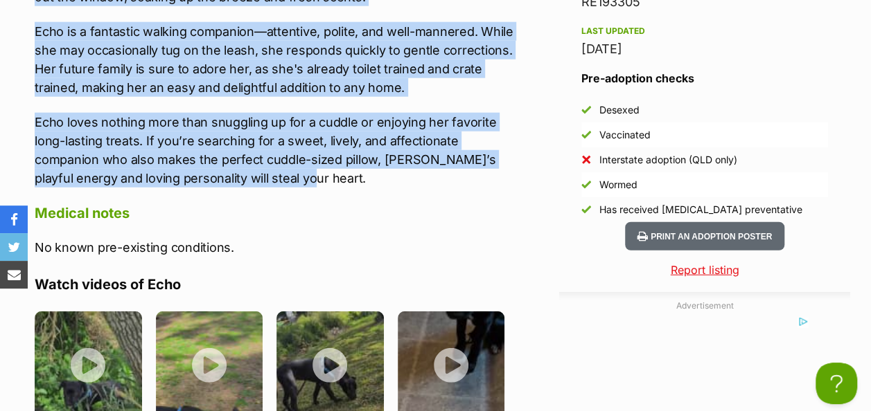
drag, startPoint x: 35, startPoint y: 111, endPoint x: 325, endPoint y: 162, distance: 294.7
drag, startPoint x: 325, startPoint y: 162, endPoint x: 270, endPoint y: 64, distance: 111.9
copy div "Lore Ipsu, do sitametconse adip eli seddoeiu tempo inc utl etdol magn ali enima…"
